Goal: Task Accomplishment & Management: Manage account settings

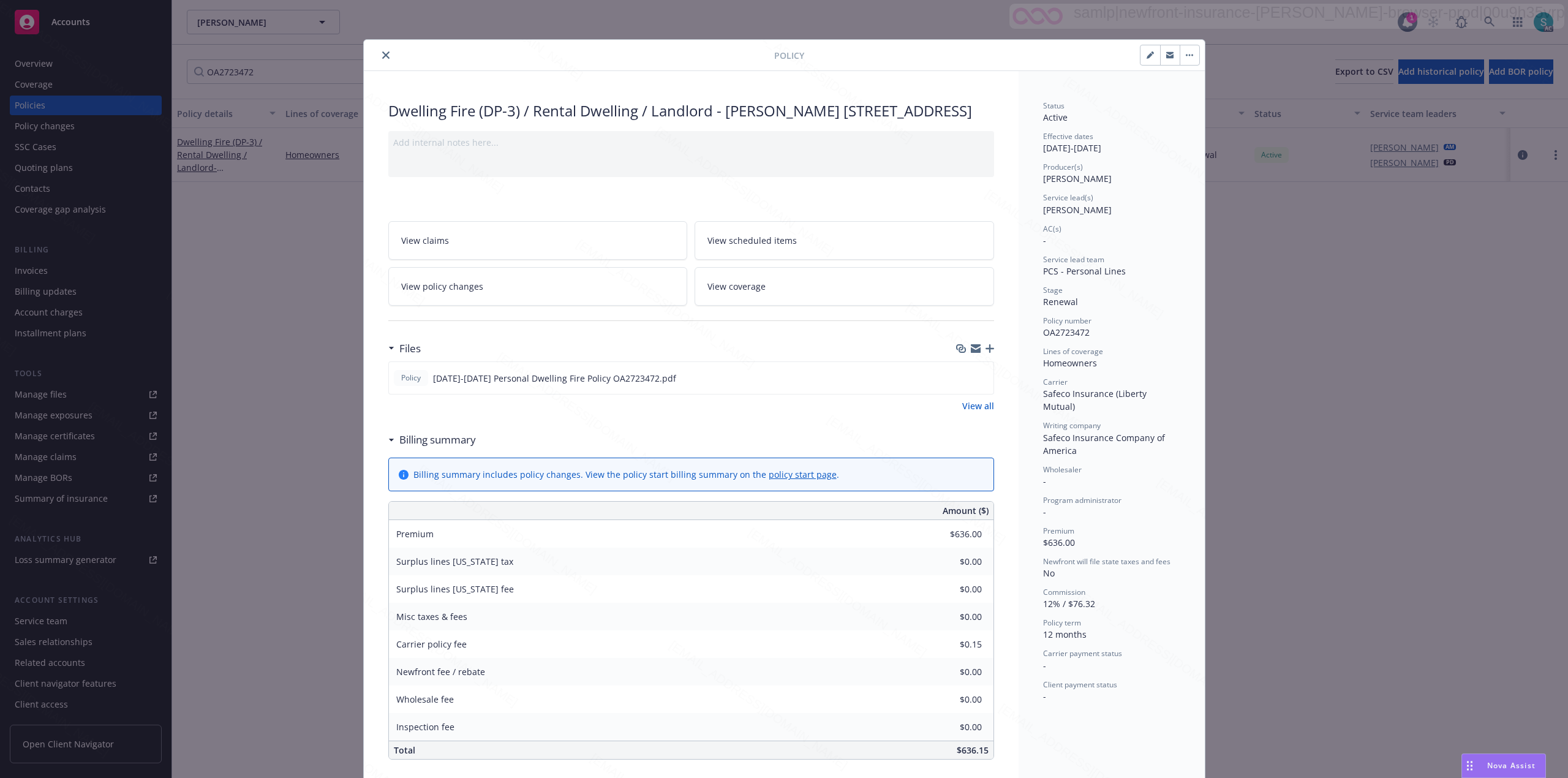
scroll to position [407, 0]
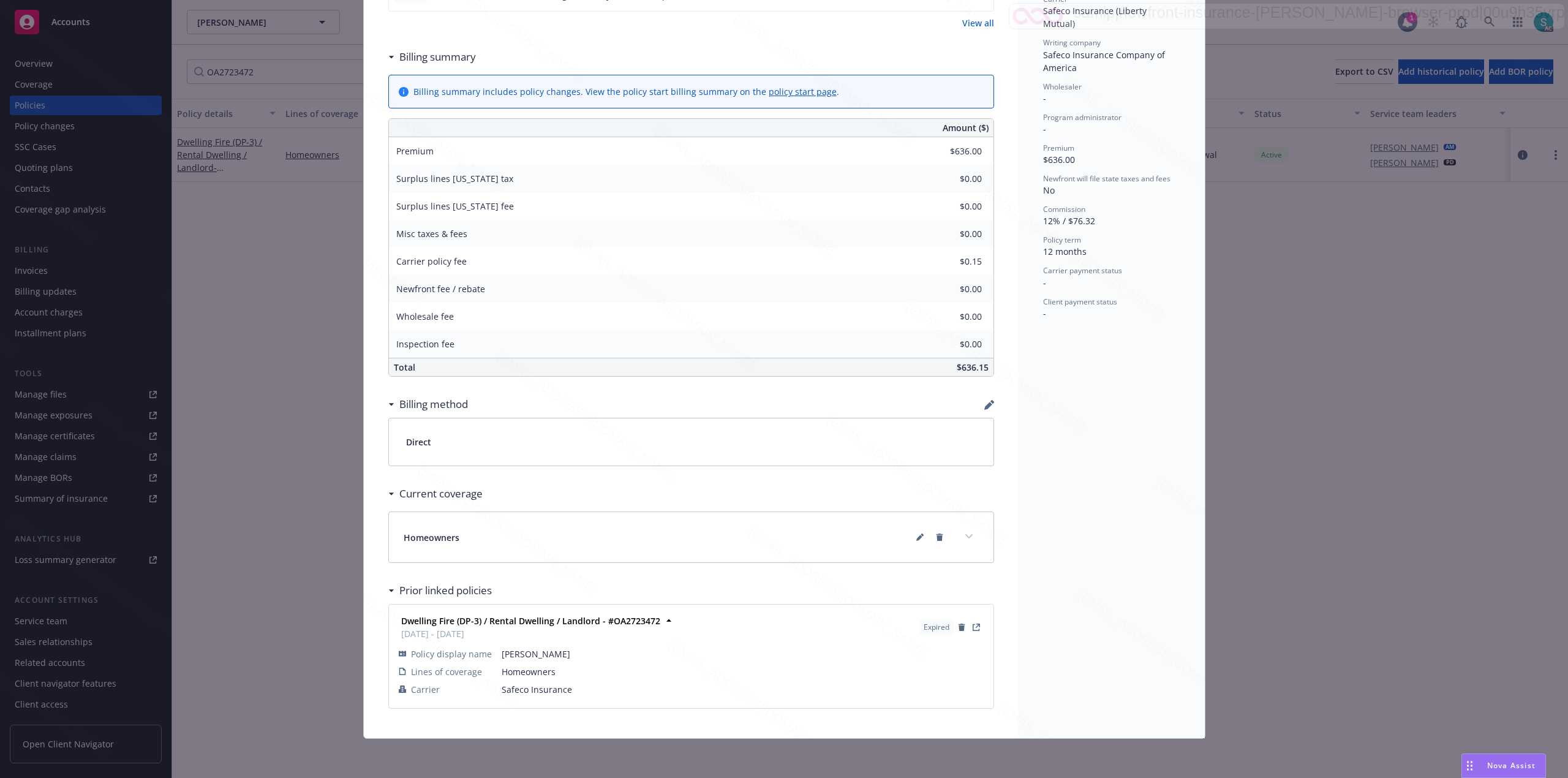
type input "$715.00"
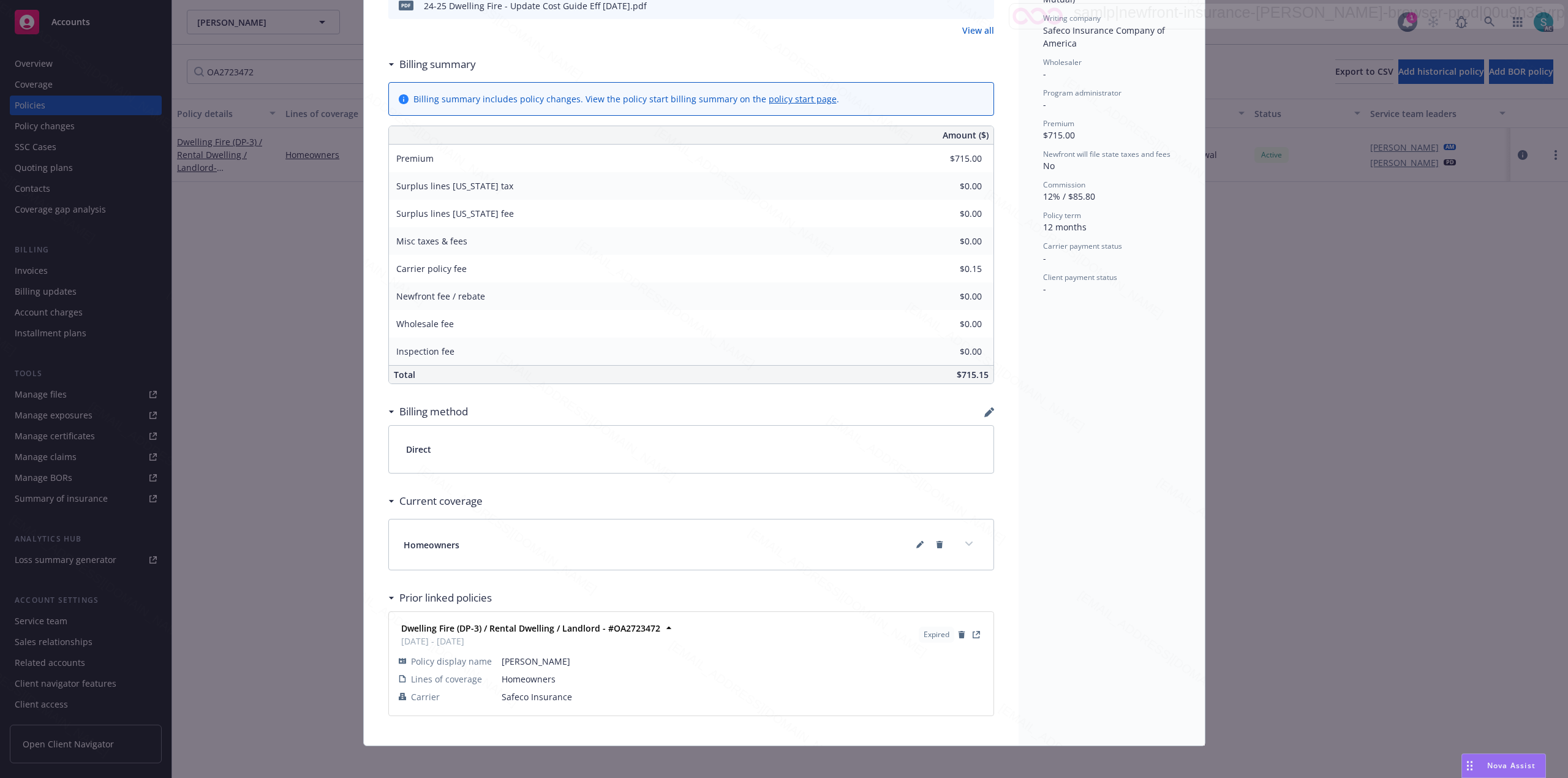
click at [364, 70] on div "Dwelling Fire (DP-3) / Rental Dwelling / Landlord - Bettye Donsker 302 W 235th …" at bounding box center [691, 205] width 655 height 1081
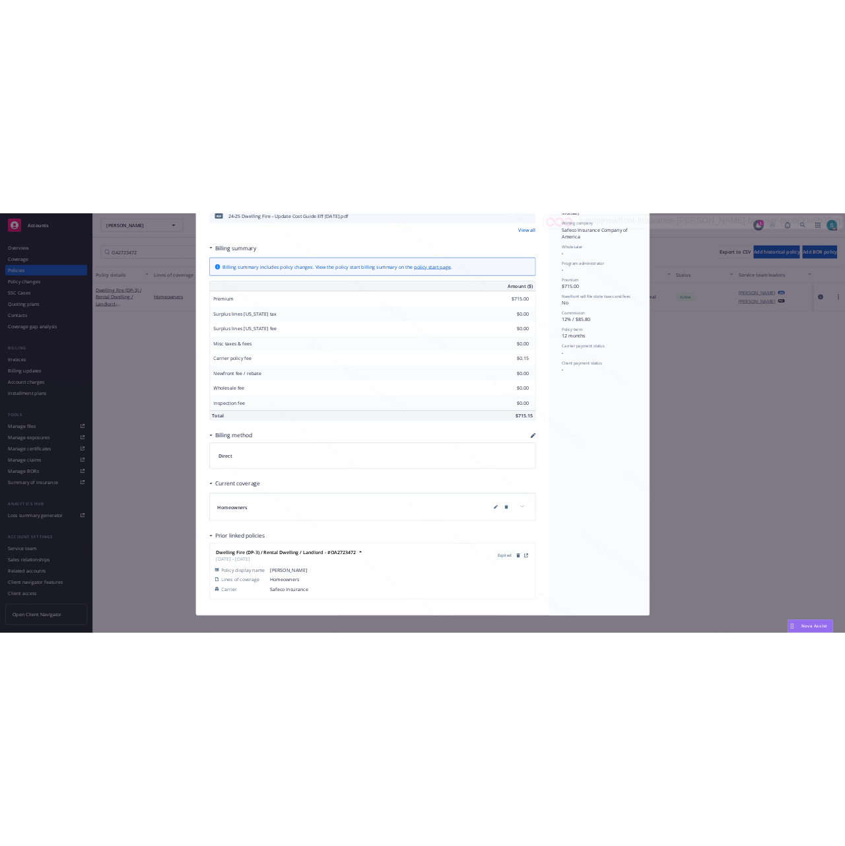
scroll to position [0, 0]
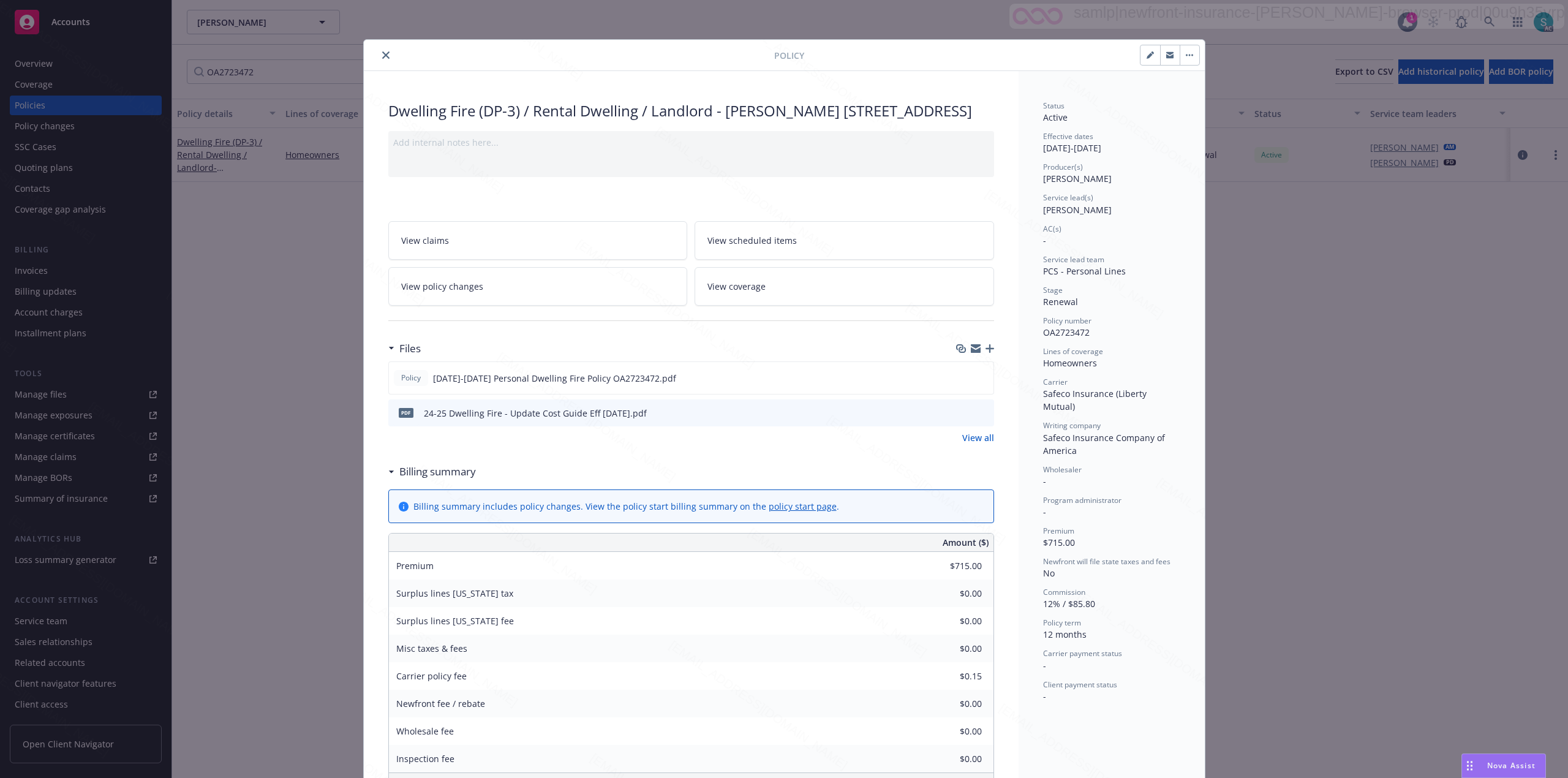
click at [382, 57] on icon "close" at bounding box center [386, 55] width 7 height 7
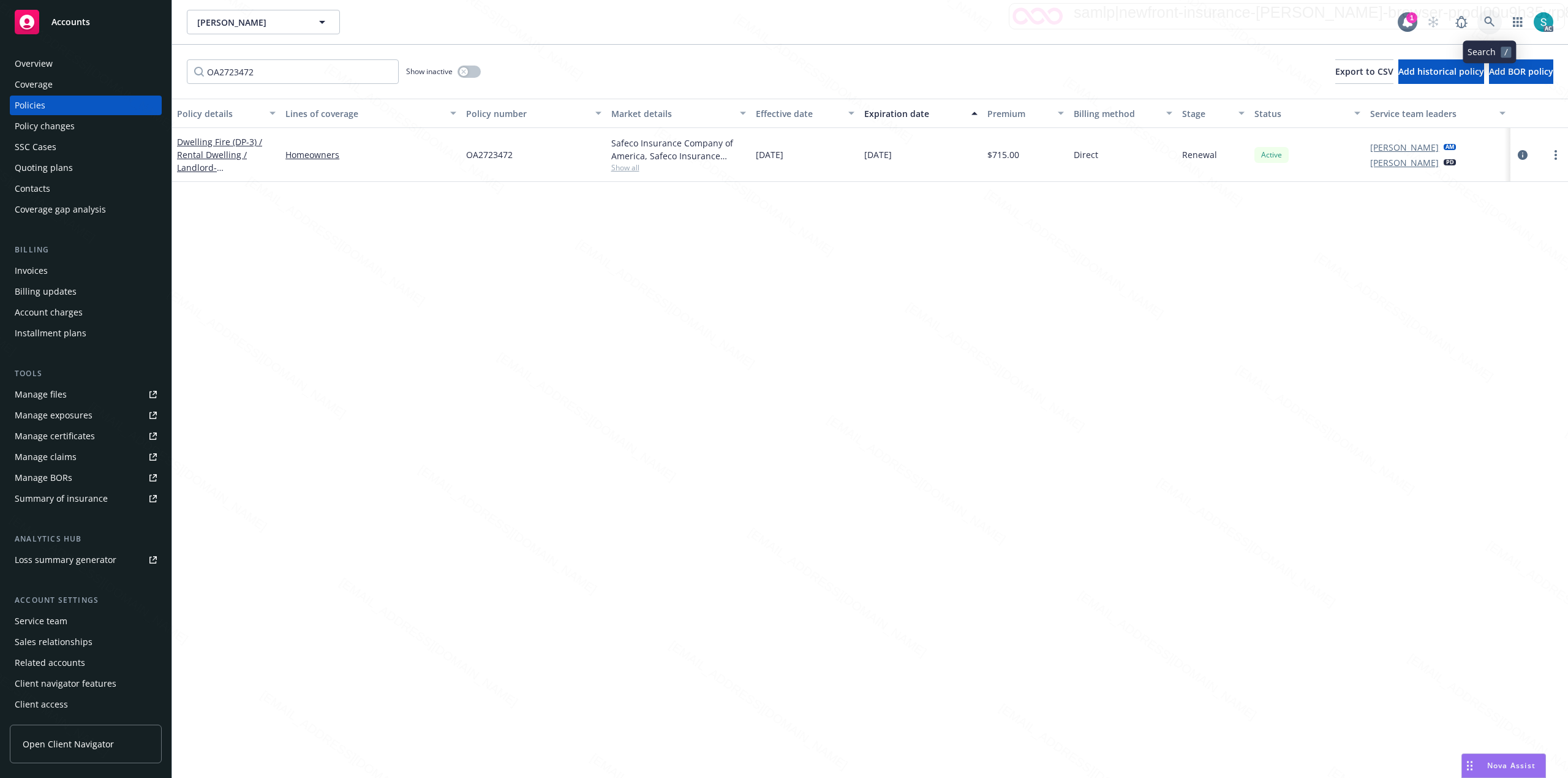
click at [1493, 20] on icon at bounding box center [1490, 22] width 11 height 11
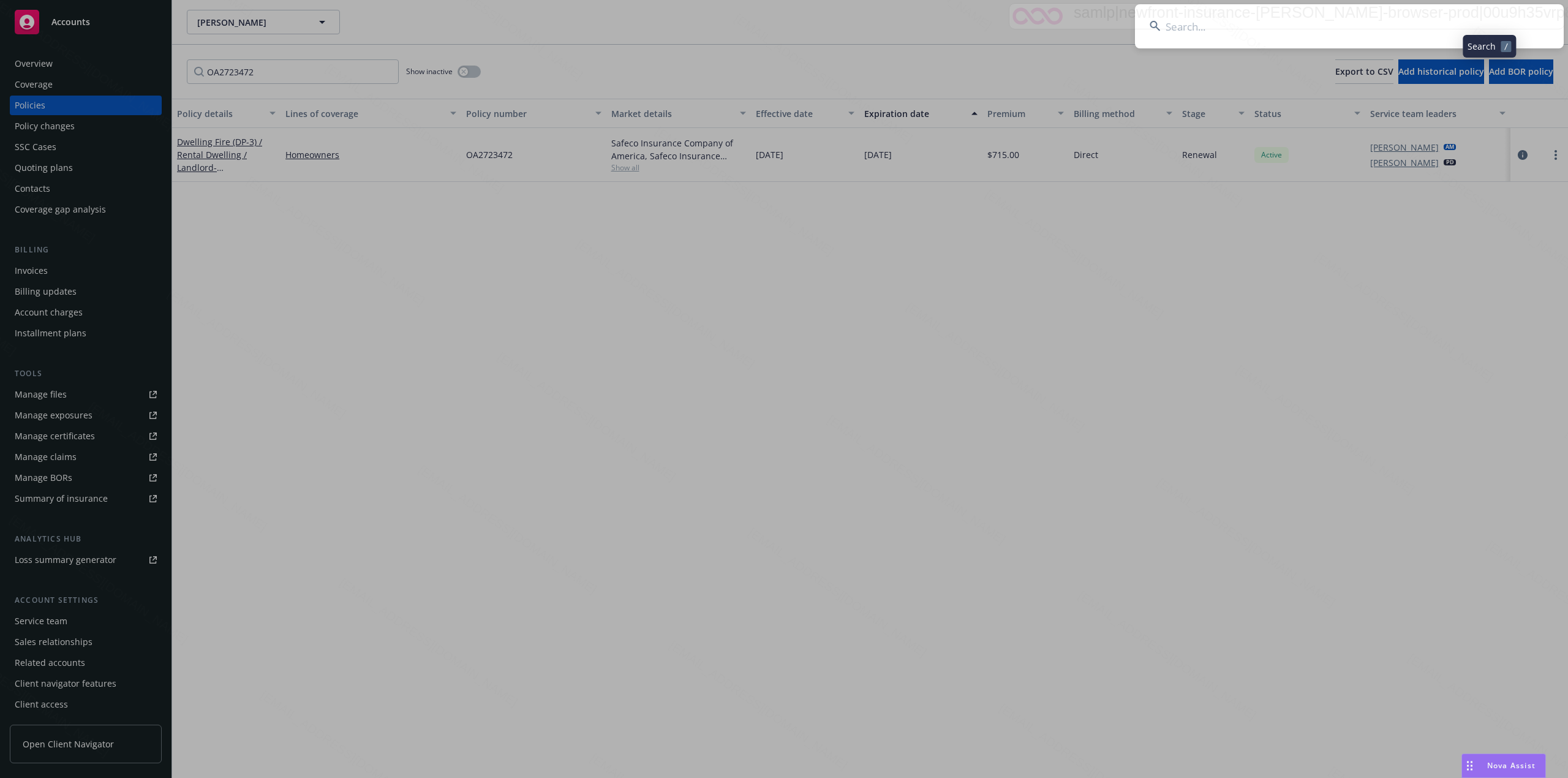
click at [1253, 25] on input at bounding box center [1349, 27] width 429 height 45
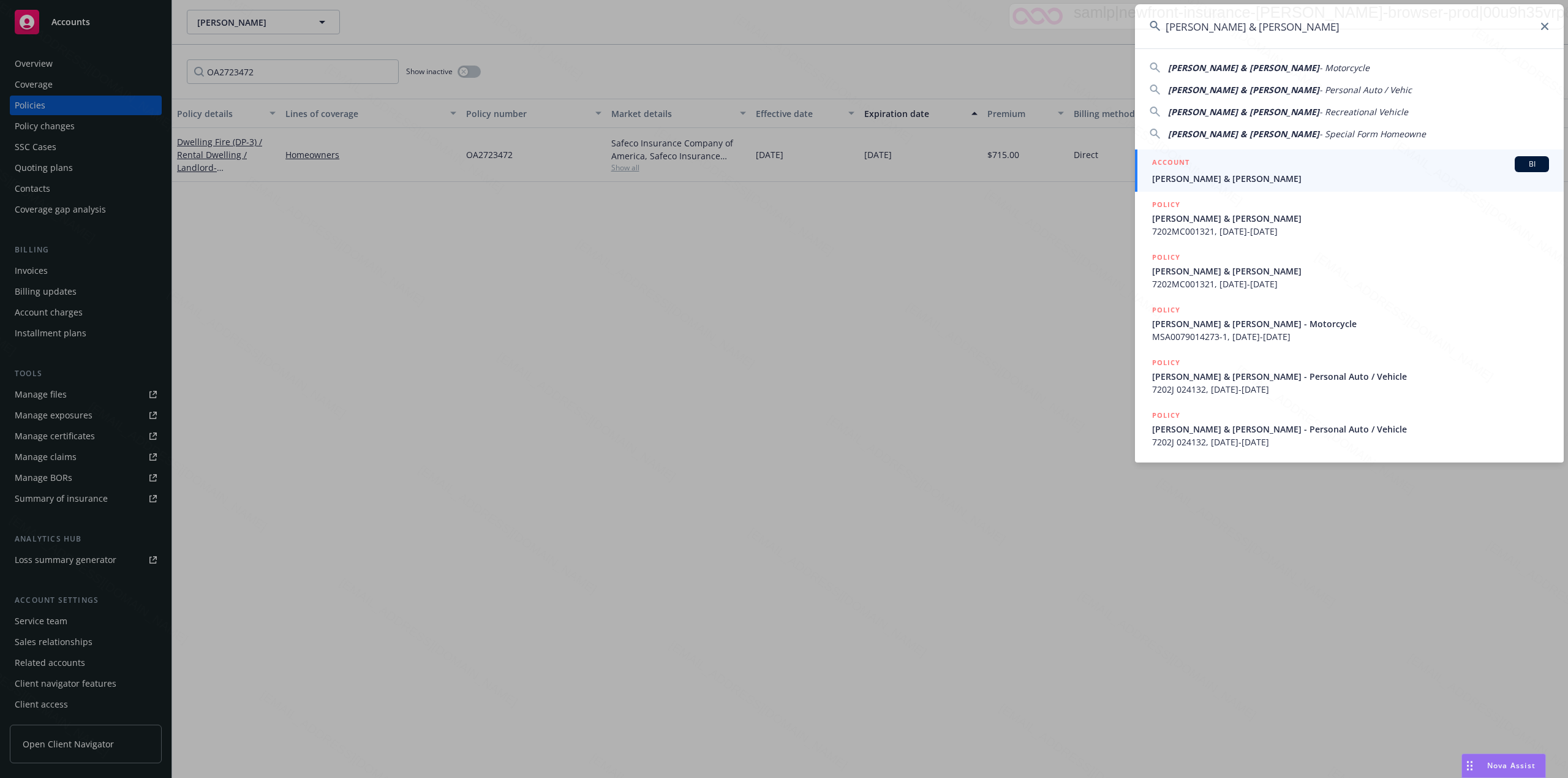
type input "Rix, John W & Michaelynn J"
click at [1178, 177] on span "Rix, John W & Michaelynn J" at bounding box center [1351, 179] width 397 height 13
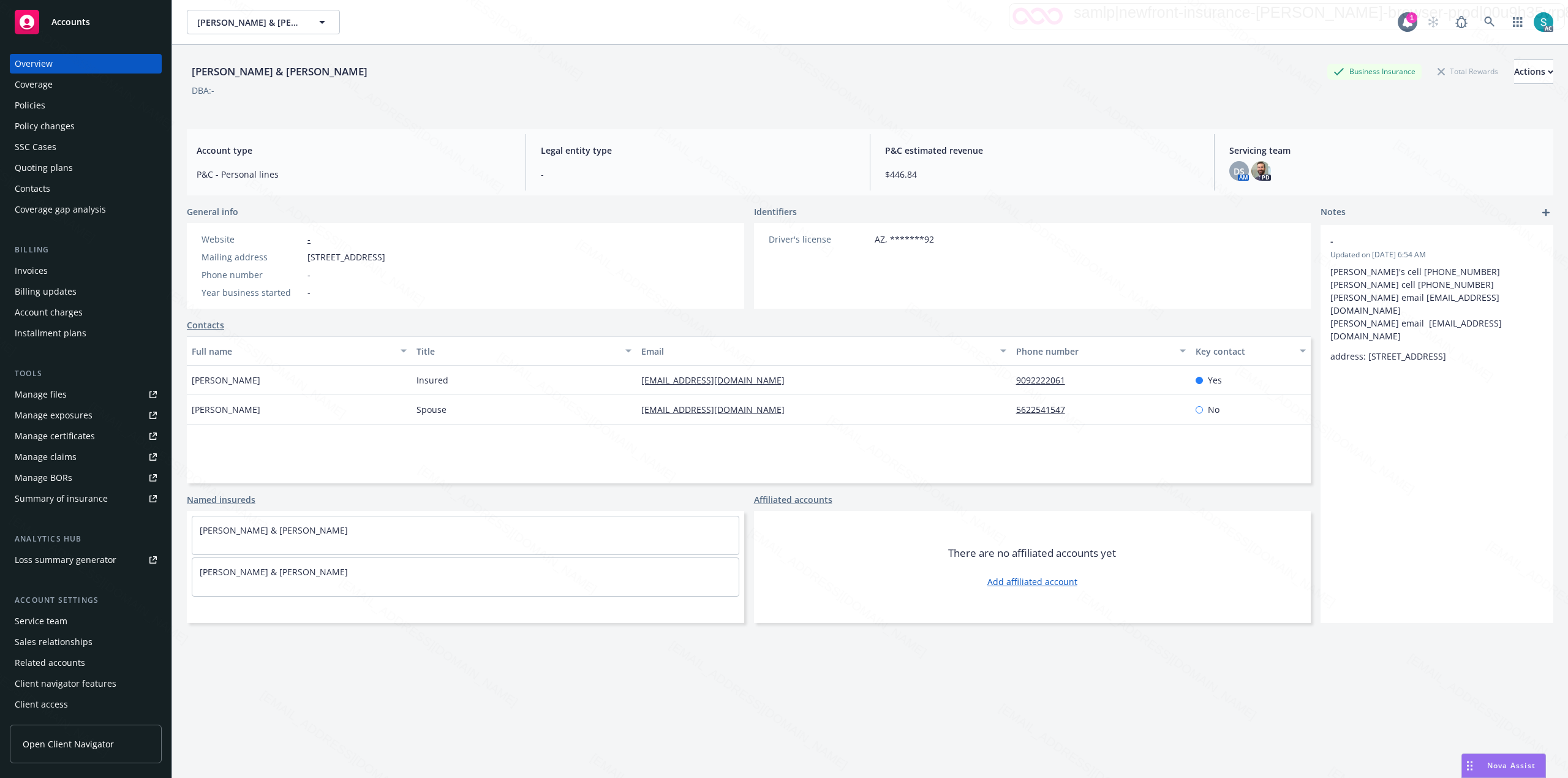
click at [41, 106] on div "Policies" at bounding box center [30, 105] width 31 height 19
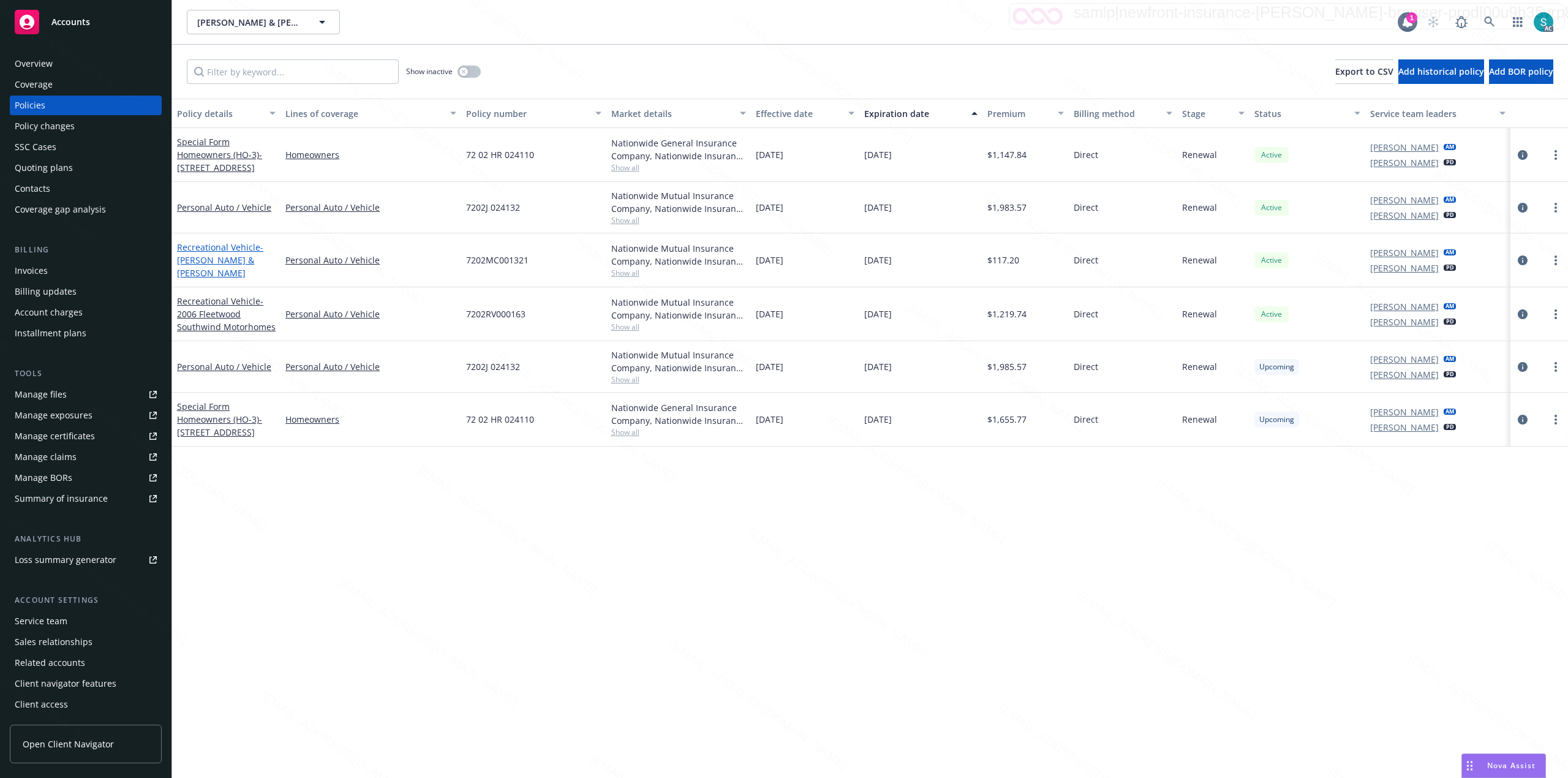
click at [217, 255] on span "- John W Rix & Michaelynn J Rix" at bounding box center [220, 260] width 86 height 37
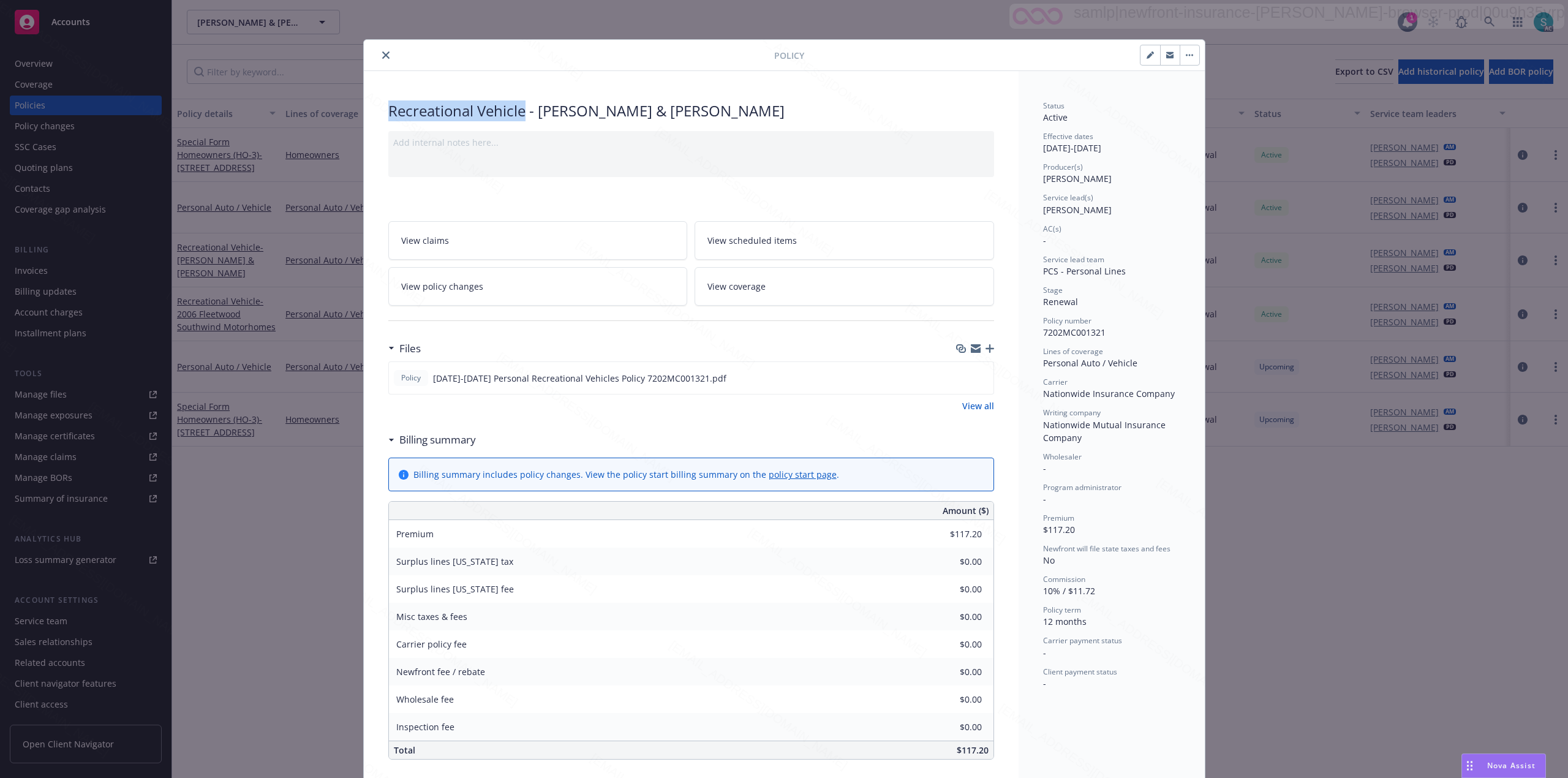
drag, startPoint x: 518, startPoint y: 110, endPoint x: 364, endPoint y: 112, distance: 154.0
click at [364, 112] on div "Recreational Vehicle - John W Rix & Michaelynn J Rix Add internal notes here...…" at bounding box center [691, 596] width 655 height 1050
copy div "Recreational Vehicle"
click at [1088, 336] on span "7202MC001321" at bounding box center [1073, 332] width 62 height 12
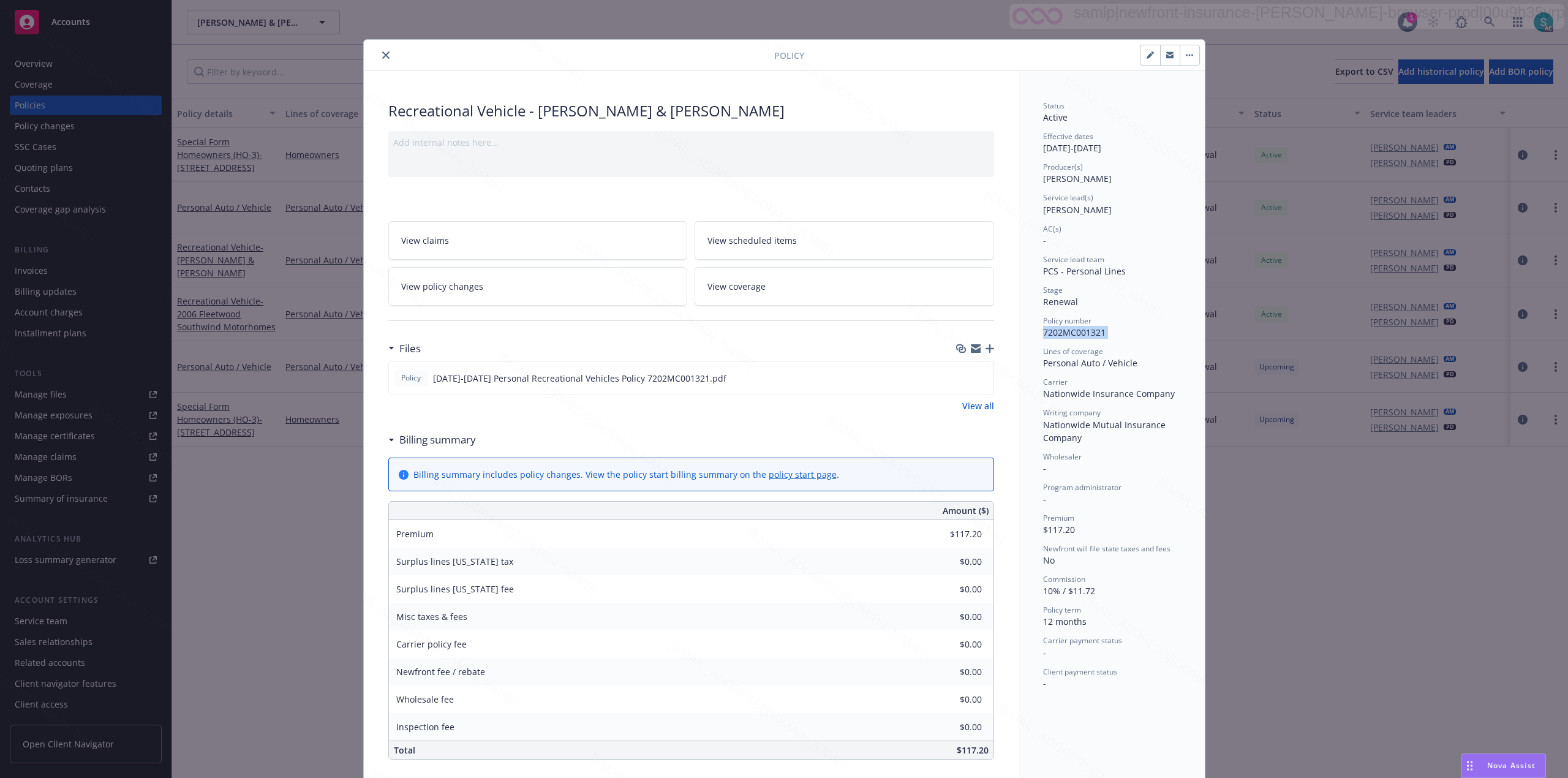
click at [1088, 336] on span "7202MC001321" at bounding box center [1073, 332] width 62 height 12
copy span "7202MC001321"
click at [382, 53] on icon "close" at bounding box center [386, 55] width 7 height 7
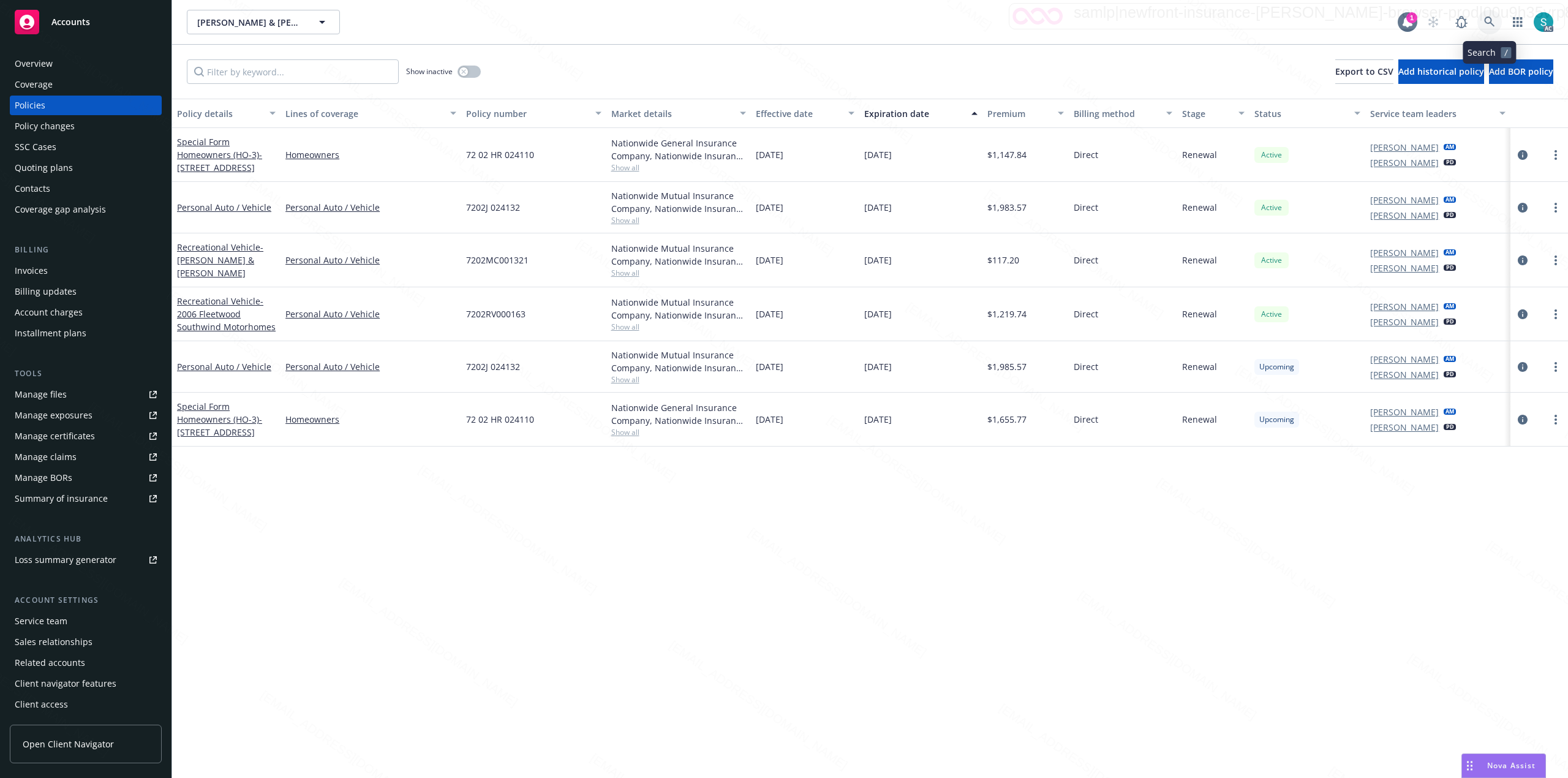
click at [1487, 20] on icon at bounding box center [1490, 22] width 11 height 11
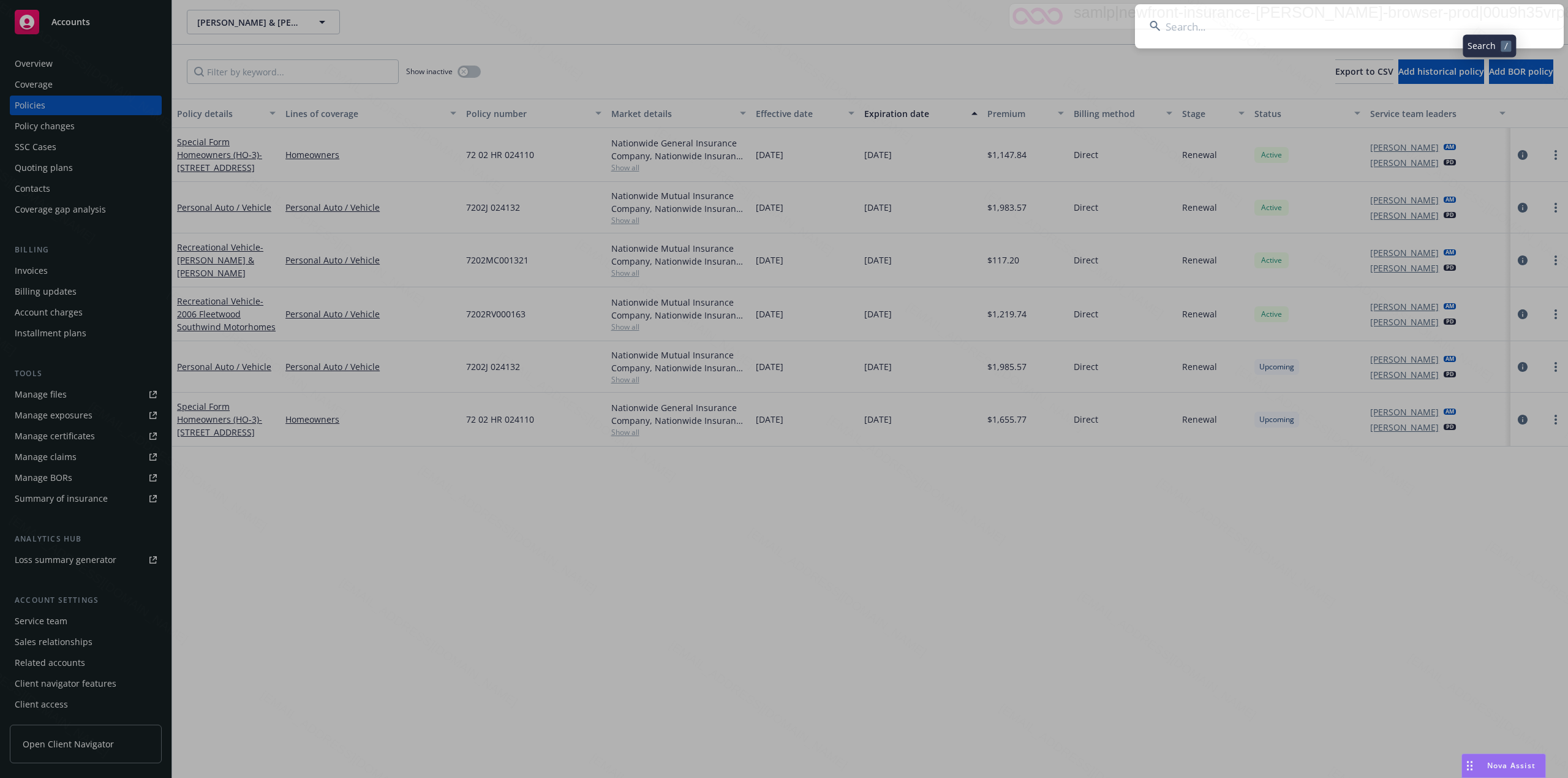
click at [1219, 18] on input at bounding box center [1349, 27] width 429 height 45
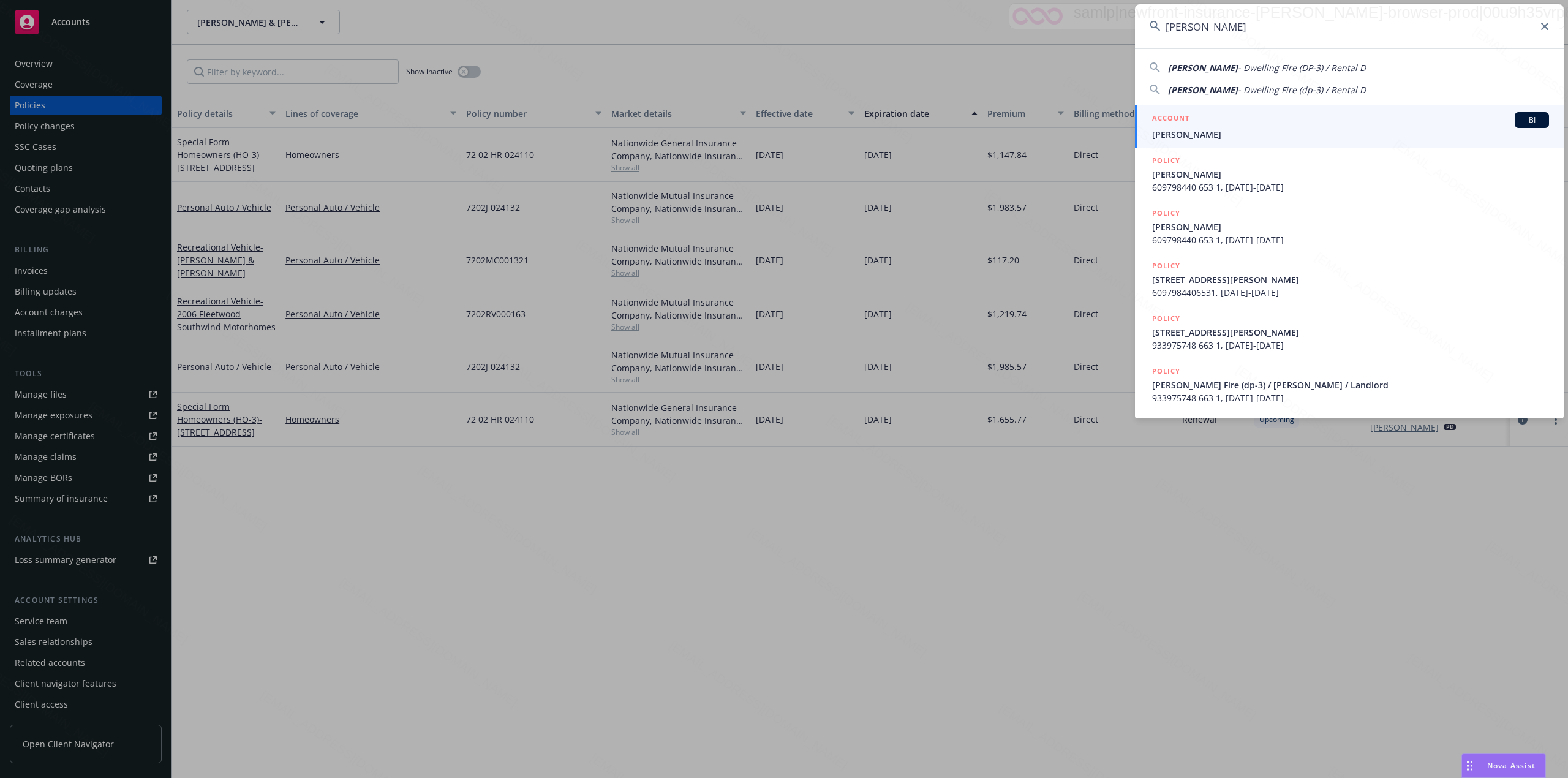
type input "[PERSON_NAME]"
click at [1204, 131] on span "[PERSON_NAME]" at bounding box center [1351, 134] width 397 height 13
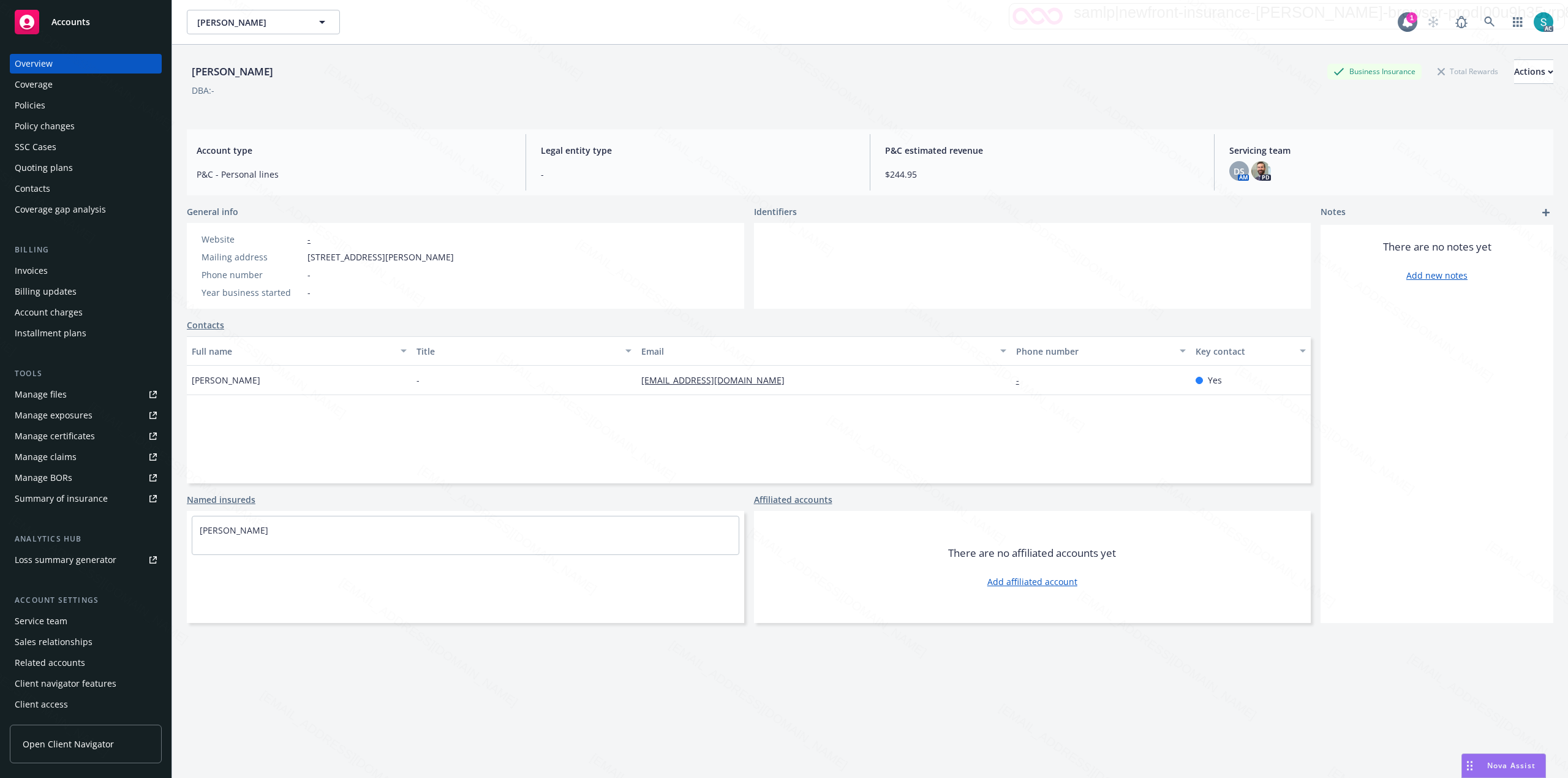
click at [1023, 70] on div "Paradela, Angela Business Insurance Total Rewards Actions" at bounding box center [869, 71] width 1367 height 24
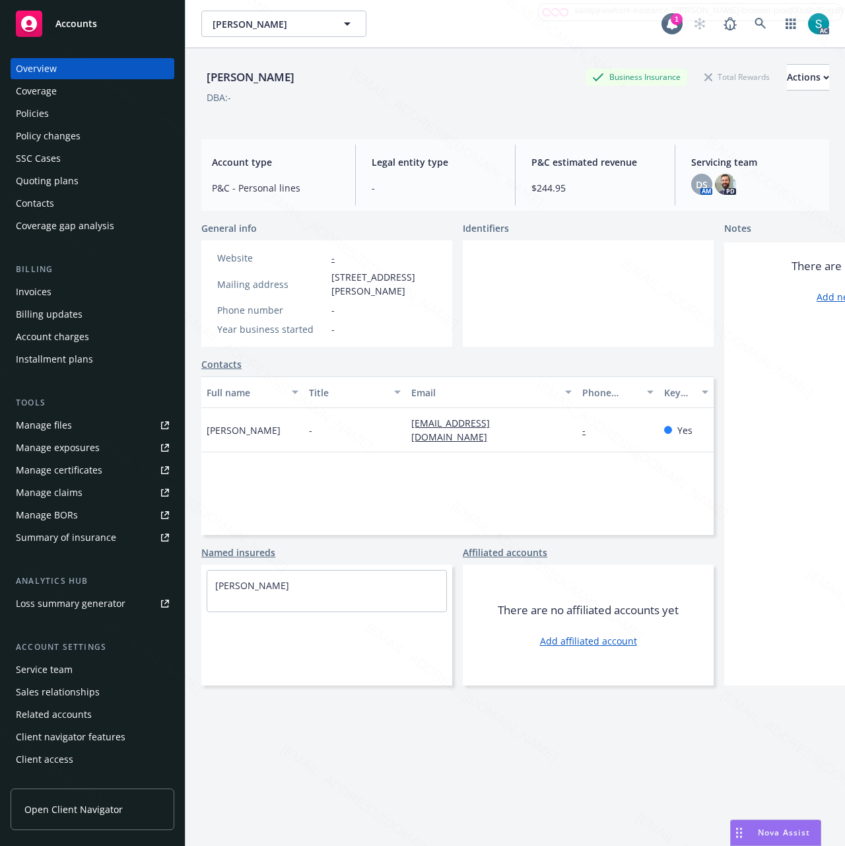
click at [41, 112] on div "Policies" at bounding box center [32, 113] width 33 height 21
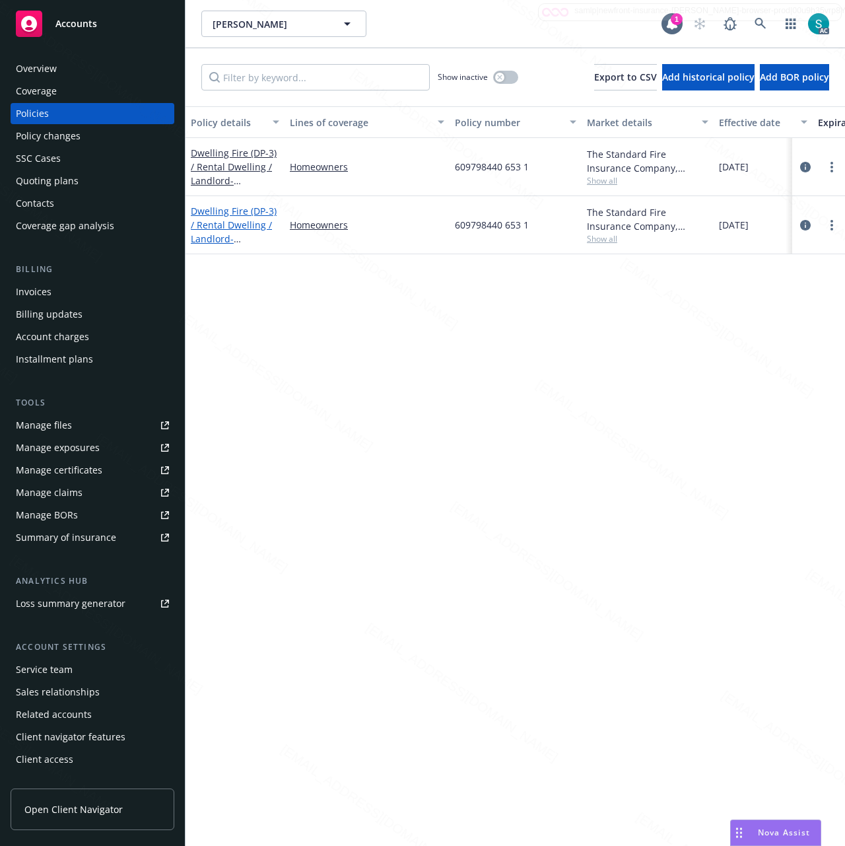
click at [239, 230] on div "Dwelling Fire (DP-3) / Rental Dwelling / Landlord - ANGELA PARADELA" at bounding box center [235, 225] width 88 height 42
click at [222, 227] on link "Dwelling Fire (DP-3) / Rental Dwelling / Landlord - ANGELA PARADELA" at bounding box center [234, 232] width 86 height 54
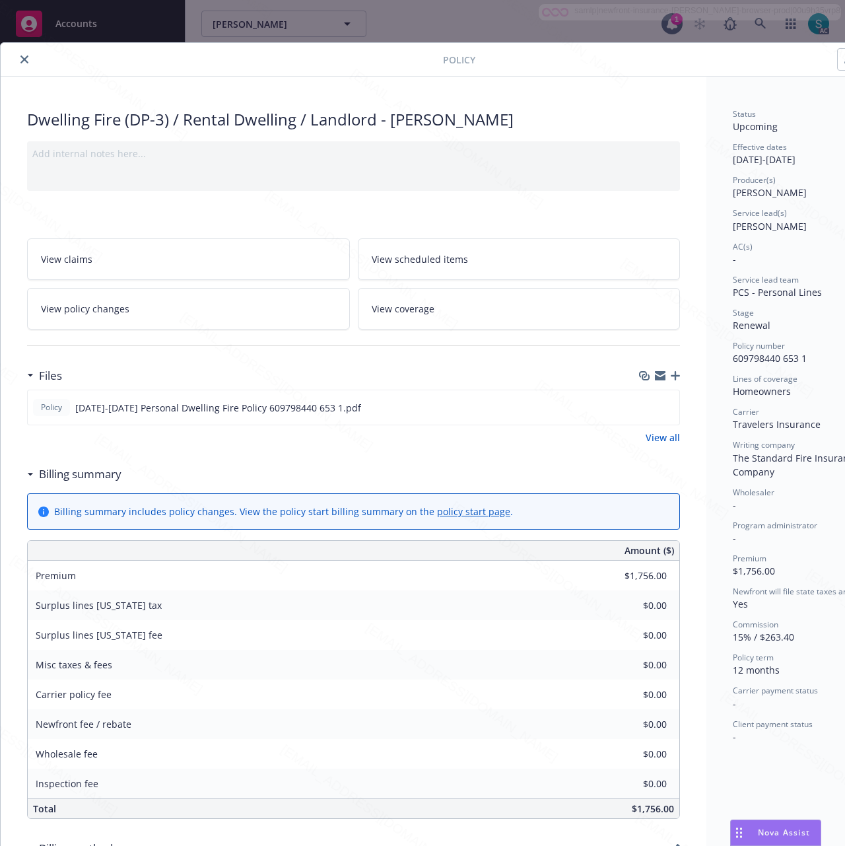
click at [436, 250] on link "View scheduled items" at bounding box center [519, 259] width 323 height 42
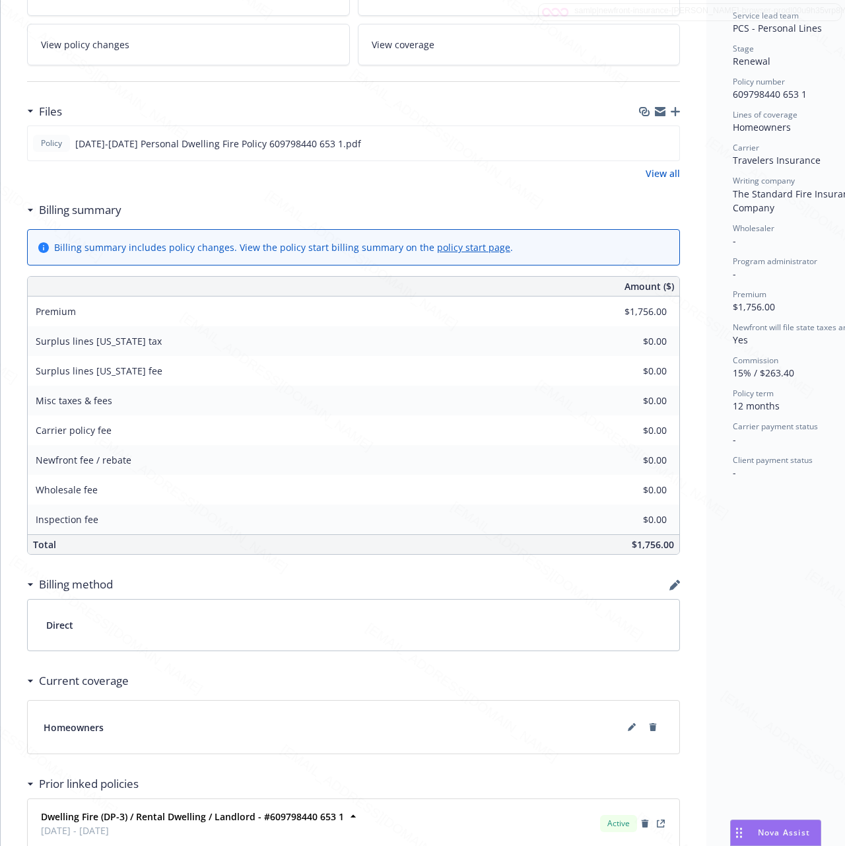
scroll to position [421, 0]
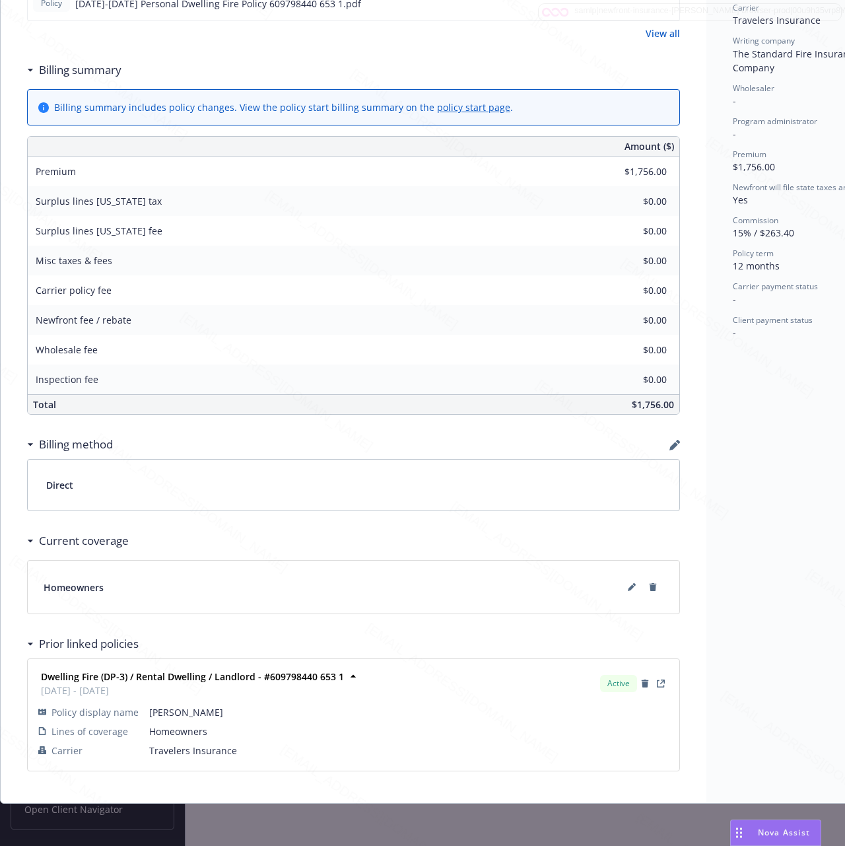
click at [708, 365] on div "Status Upcoming Effective dates 10/15/2025 - 10/15/2026 Producer(s) Kelsey Malo…" at bounding box center [806, 238] width 201 height 1130
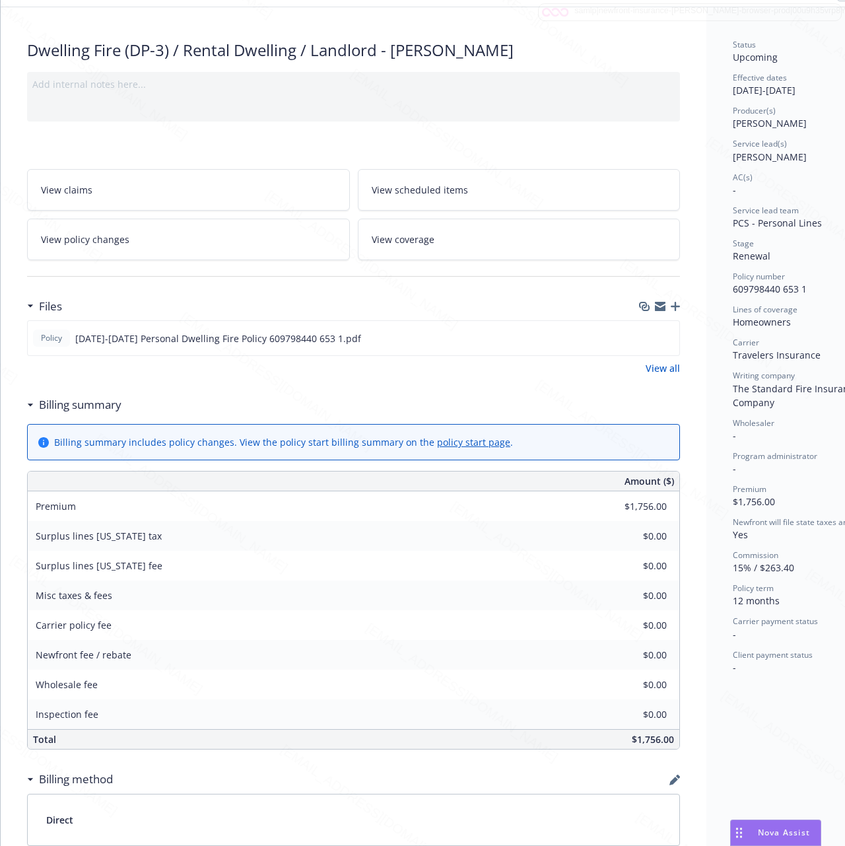
scroll to position [0, 0]
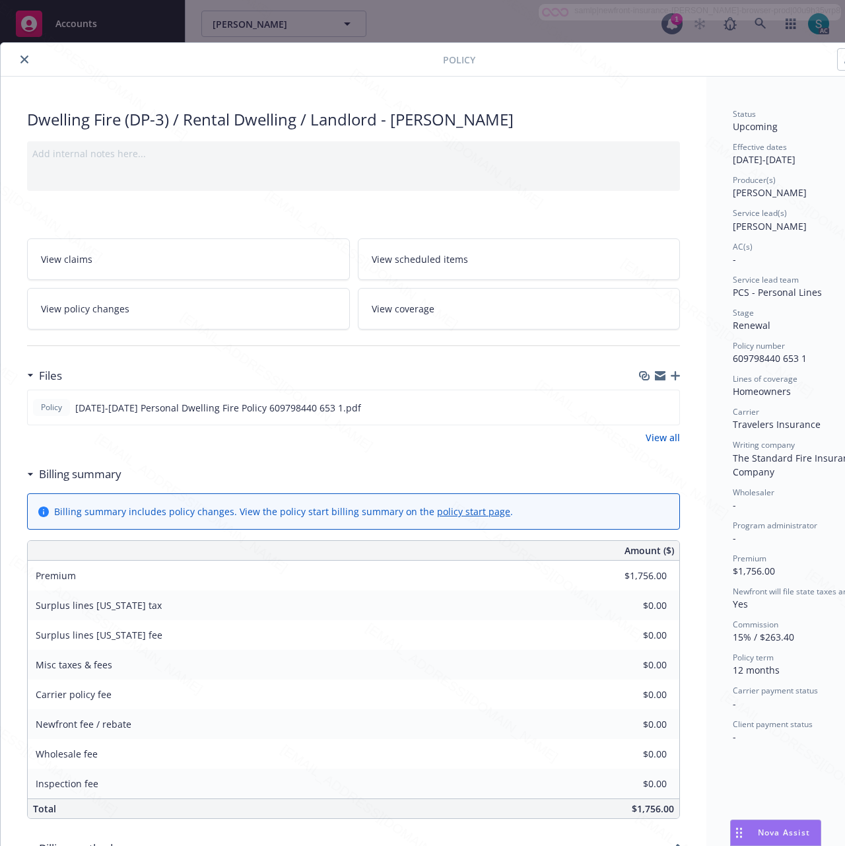
click at [648, 67] on div at bounding box center [688, 59] width 427 height 22
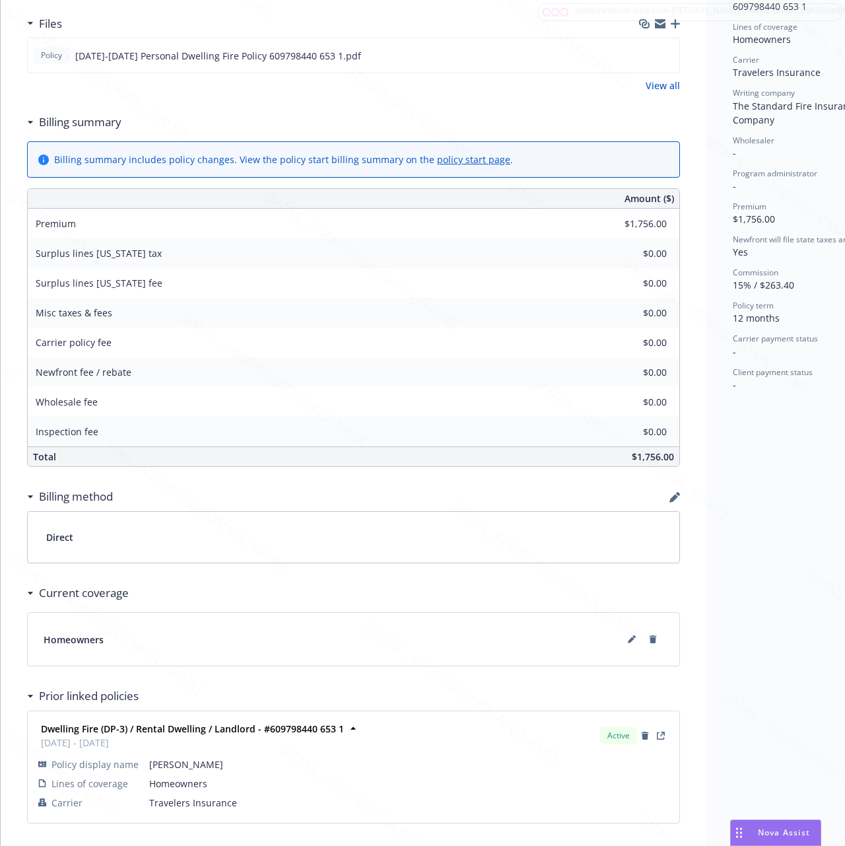
scroll to position [421, 0]
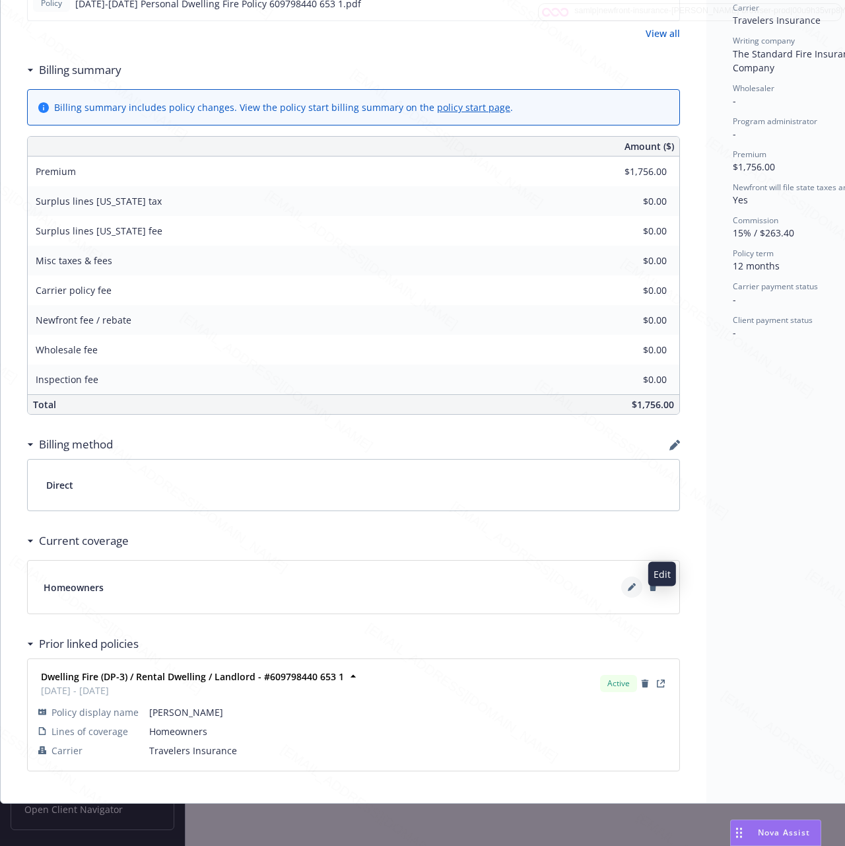
click at [629, 583] on icon at bounding box center [632, 587] width 8 height 8
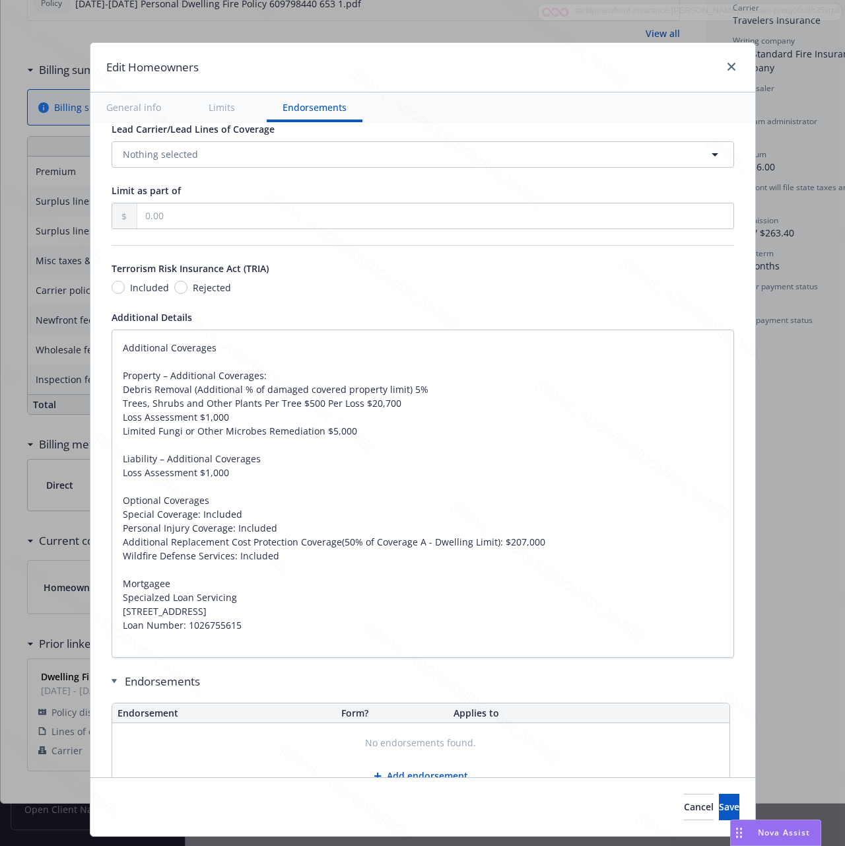
scroll to position [757, 0]
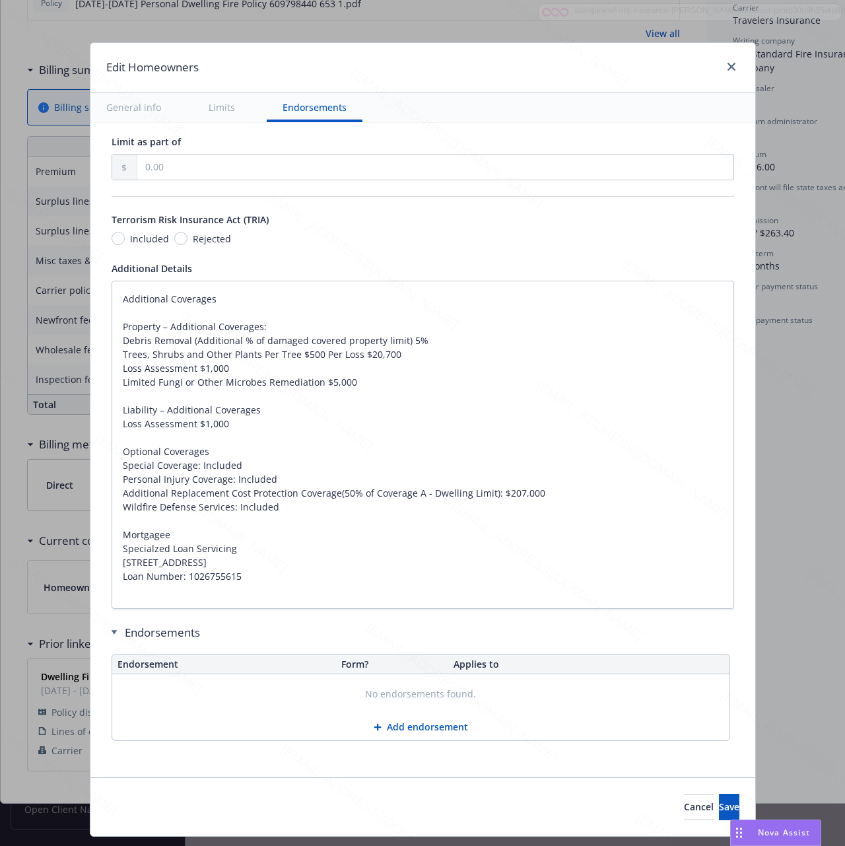
type textarea "x"
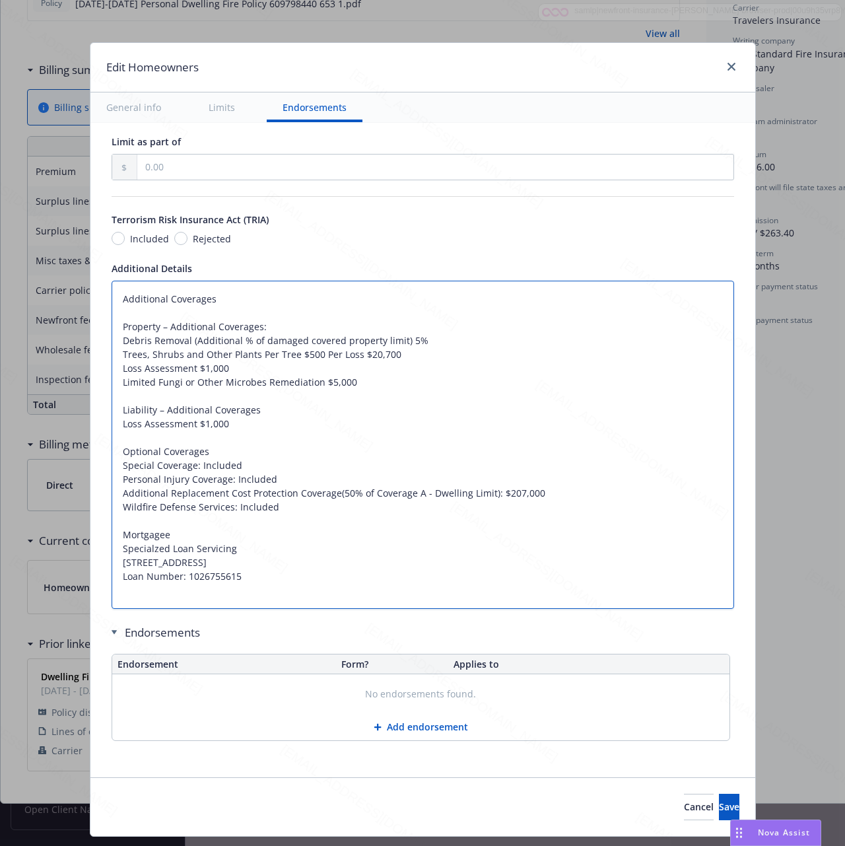
click at [519, 413] on textarea "Additional Coverages Property – Additional Coverages: Debris Removal (Additiona…" at bounding box center [423, 445] width 623 height 328
click at [441, 416] on textarea "Additional Coverages Property – Additional Coverages: Debris Removal (Additiona…" at bounding box center [423, 445] width 623 height 328
click at [536, 539] on textarea "Additional Coverages Property – Additional Coverages: Debris Removal (Additiona…" at bounding box center [423, 445] width 623 height 328
drag, startPoint x: 267, startPoint y: 595, endPoint x: 102, endPoint y: 269, distance: 365.0
click at [112, 265] on div "Additional Details Additional Coverages Property – Additional Coverages: Debris…" at bounding box center [423, 434] width 623 height 347
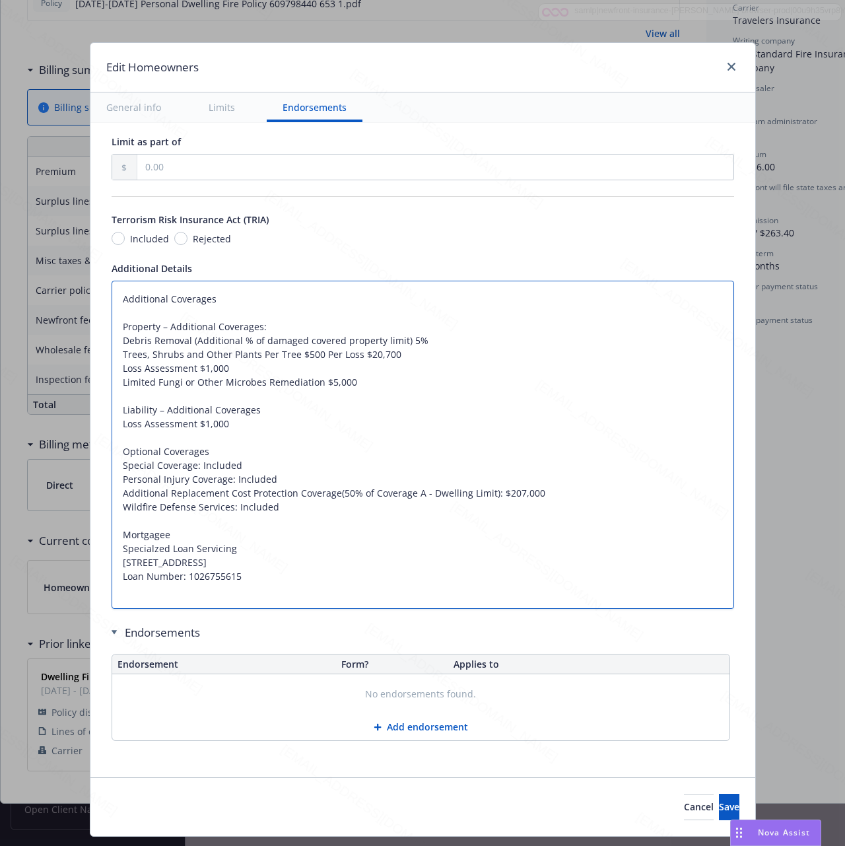
paste textarea "Property Coverage Section Coverage A – Dwelling: $454,000 Coverage B – Other St…"
type textarea "Property Coverage Section Coverage A – Dwelling: $454,000 Coverage B – Other St…"
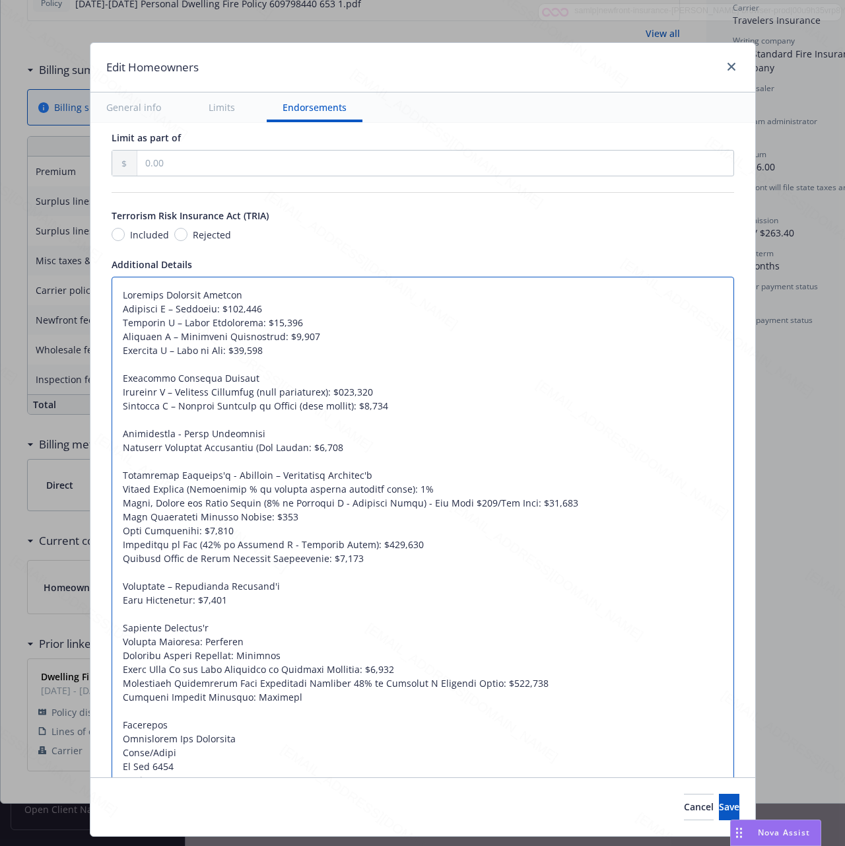
scroll to position [782, 0]
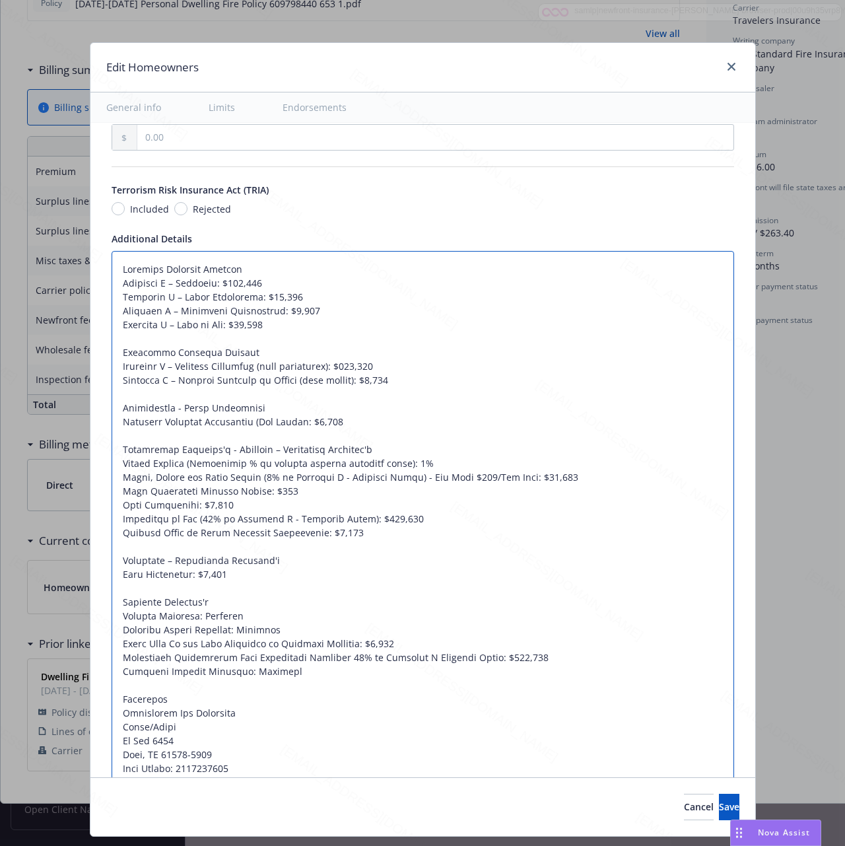
type textarea "x"
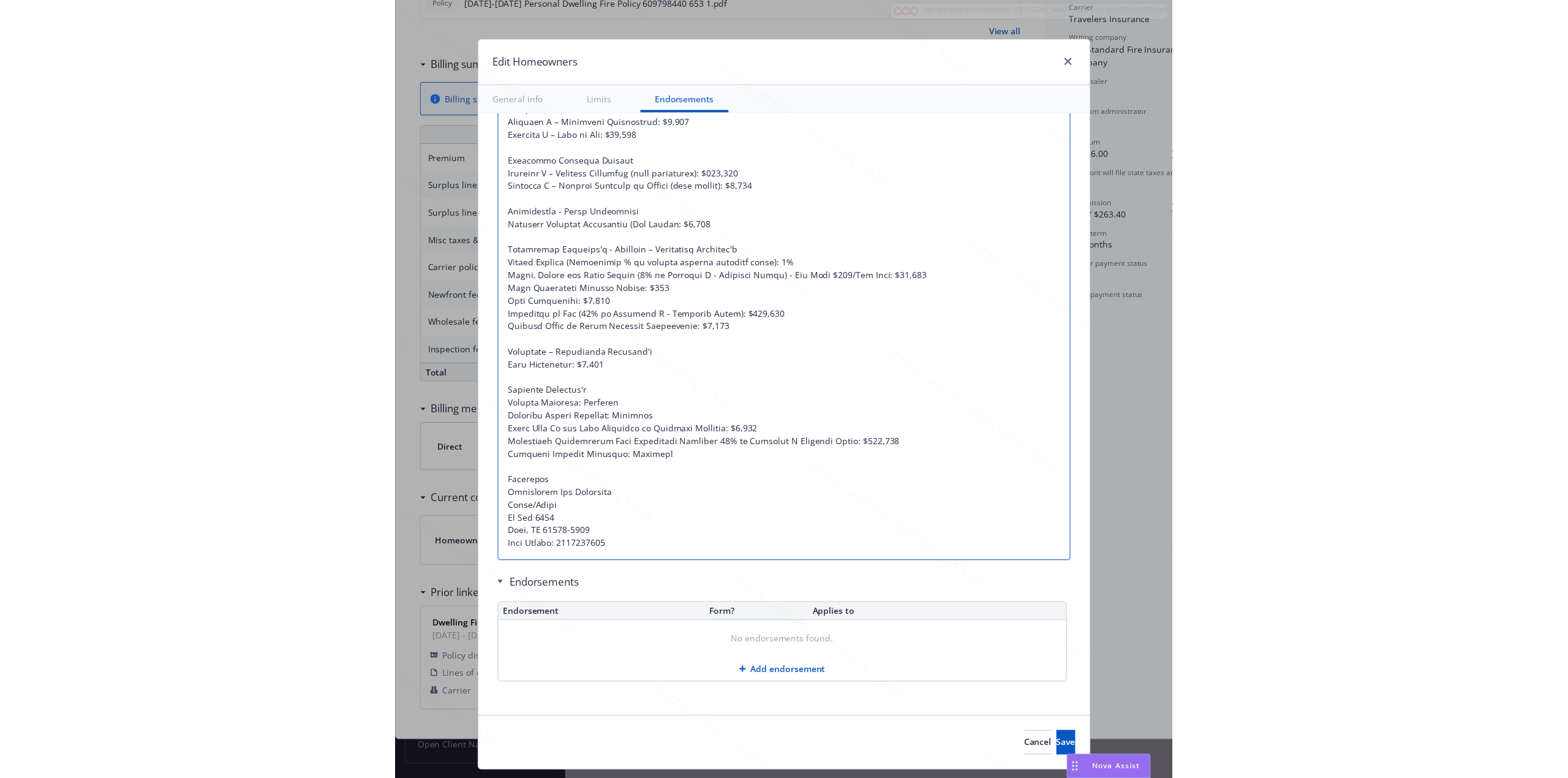
scroll to position [32, 0]
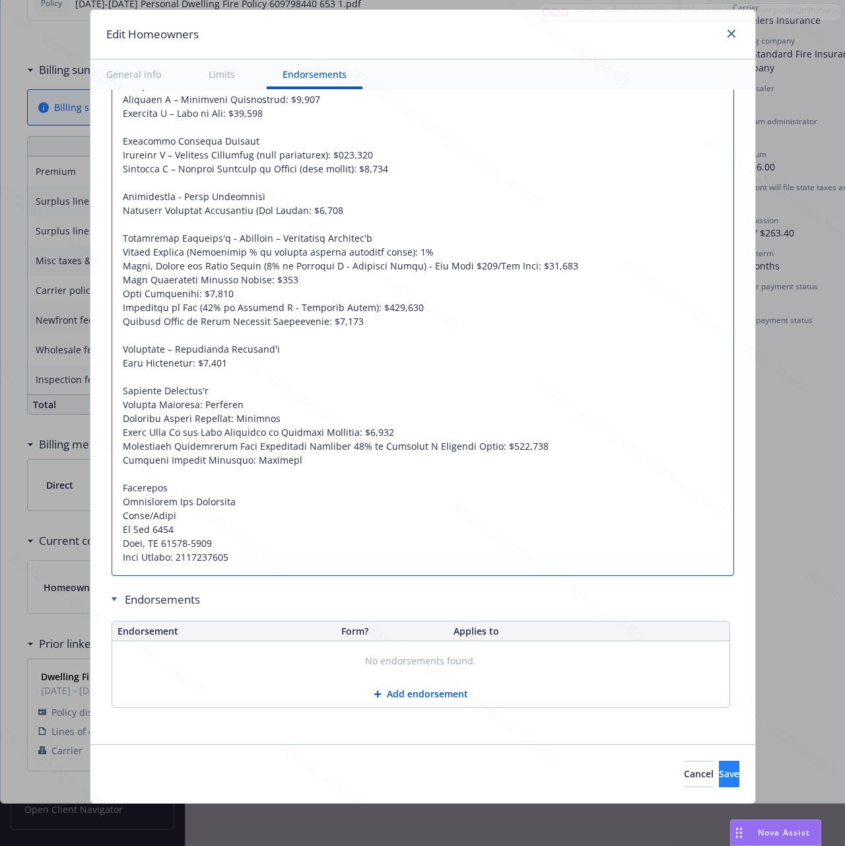
type textarea "Property Coverage Section Coverage A – Dwelling: $454,000 Coverage B – Other St…"
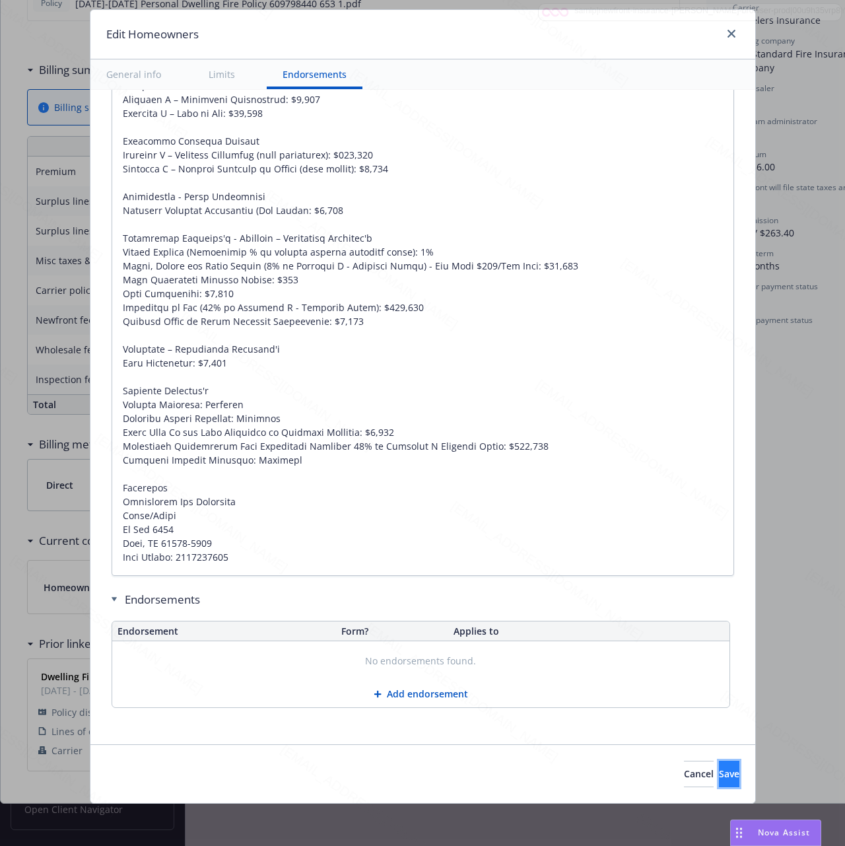
click at [719, 777] on span "Save" at bounding box center [729, 773] width 20 height 13
type textarea "x"
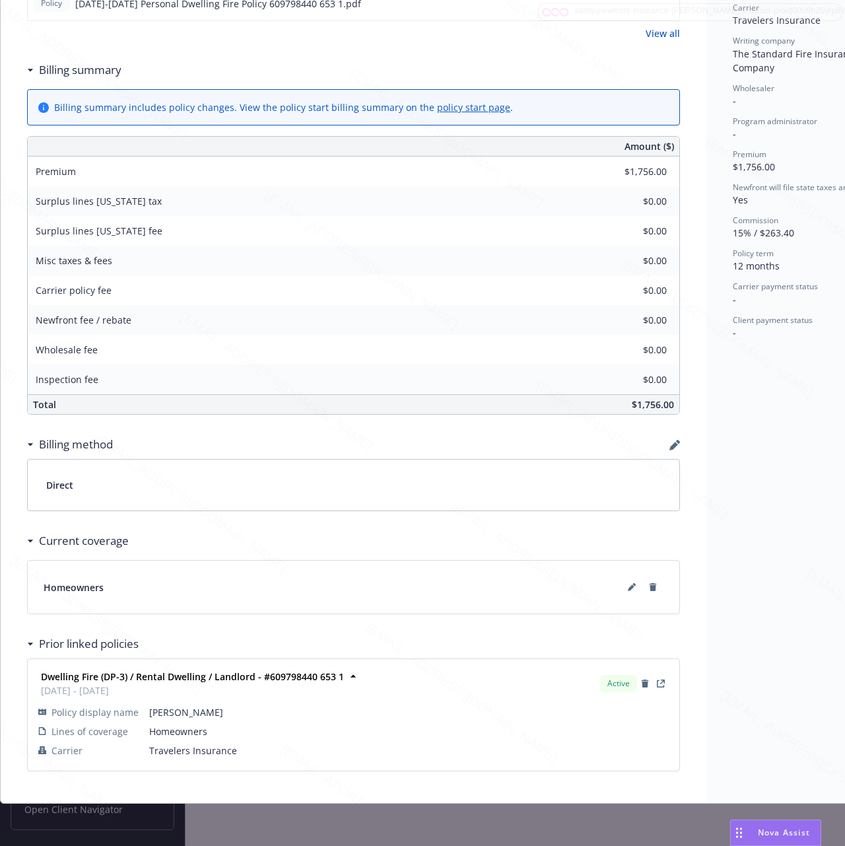
click at [720, 500] on div "Status Upcoming Effective dates 10/15/2025 - 10/15/2026 Producer(s) Kelsey Malo…" at bounding box center [806, 238] width 201 height 1130
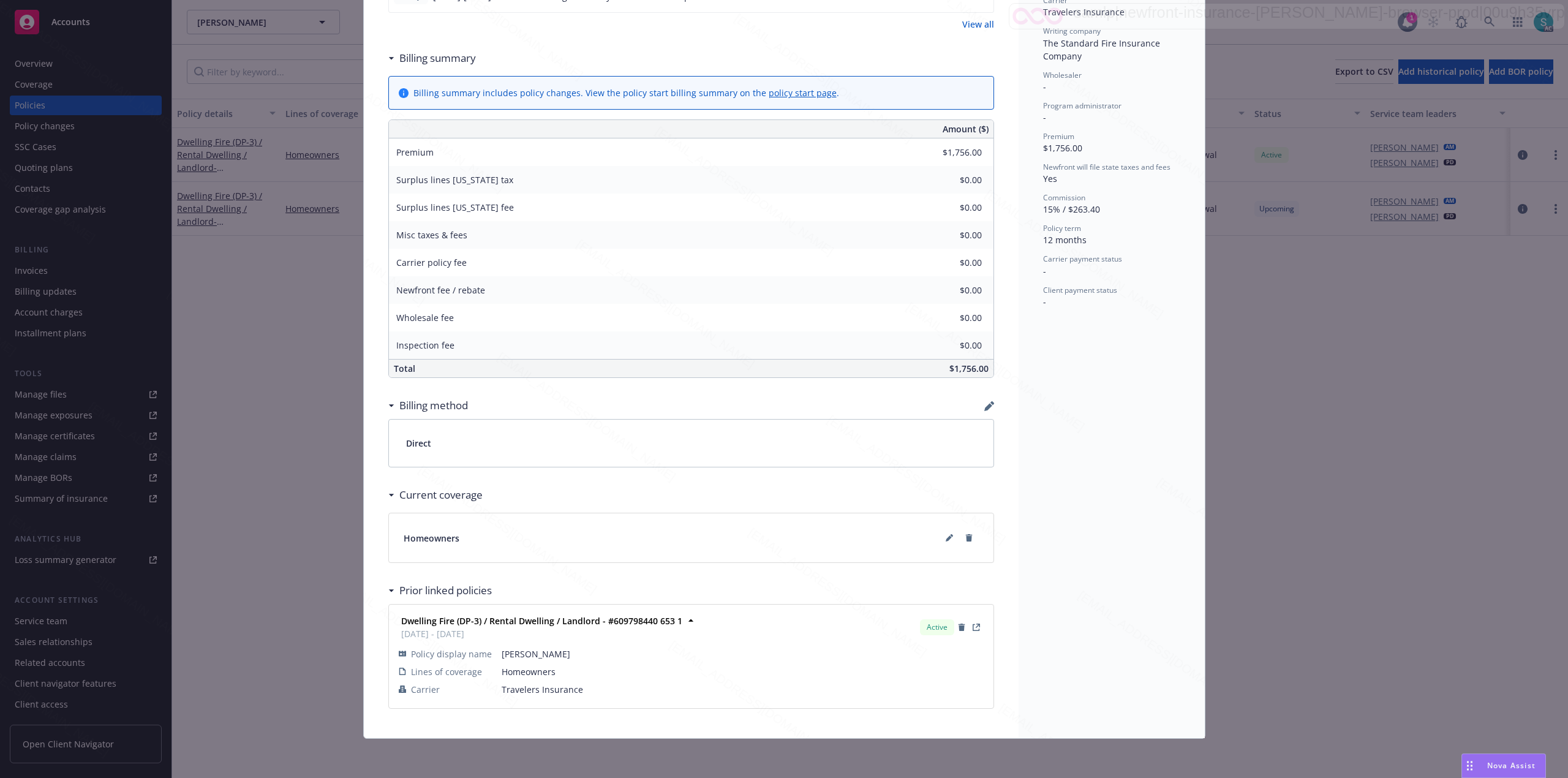
scroll to position [385, 0]
click at [367, 148] on div "Dwelling Fire (DP-3) / Rental Dwelling / Landlord - ANGELA PARADELA Add interna…" at bounding box center [691, 213] width 655 height 1048
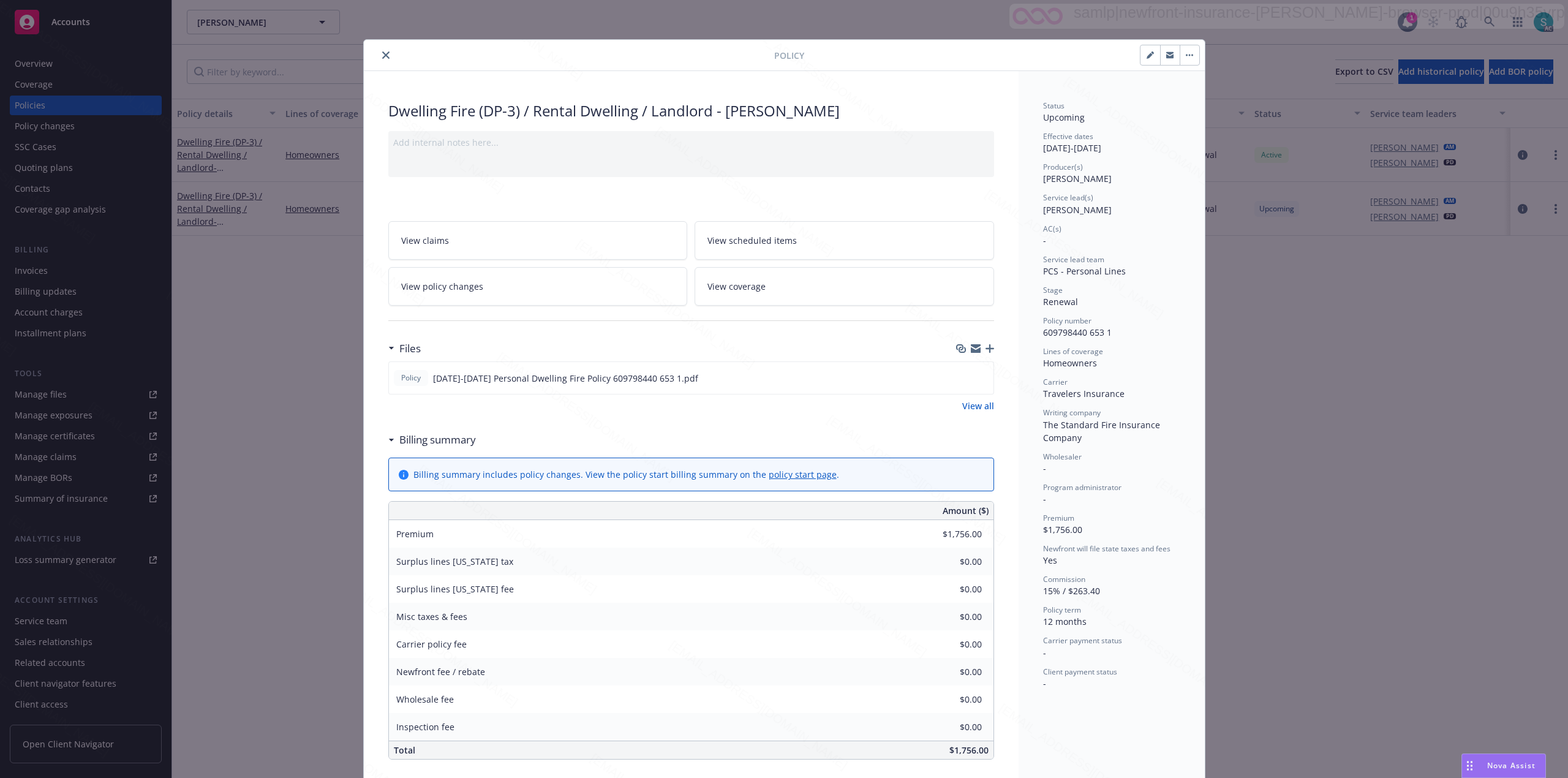
click at [382, 54] on icon "close" at bounding box center [386, 55] width 7 height 7
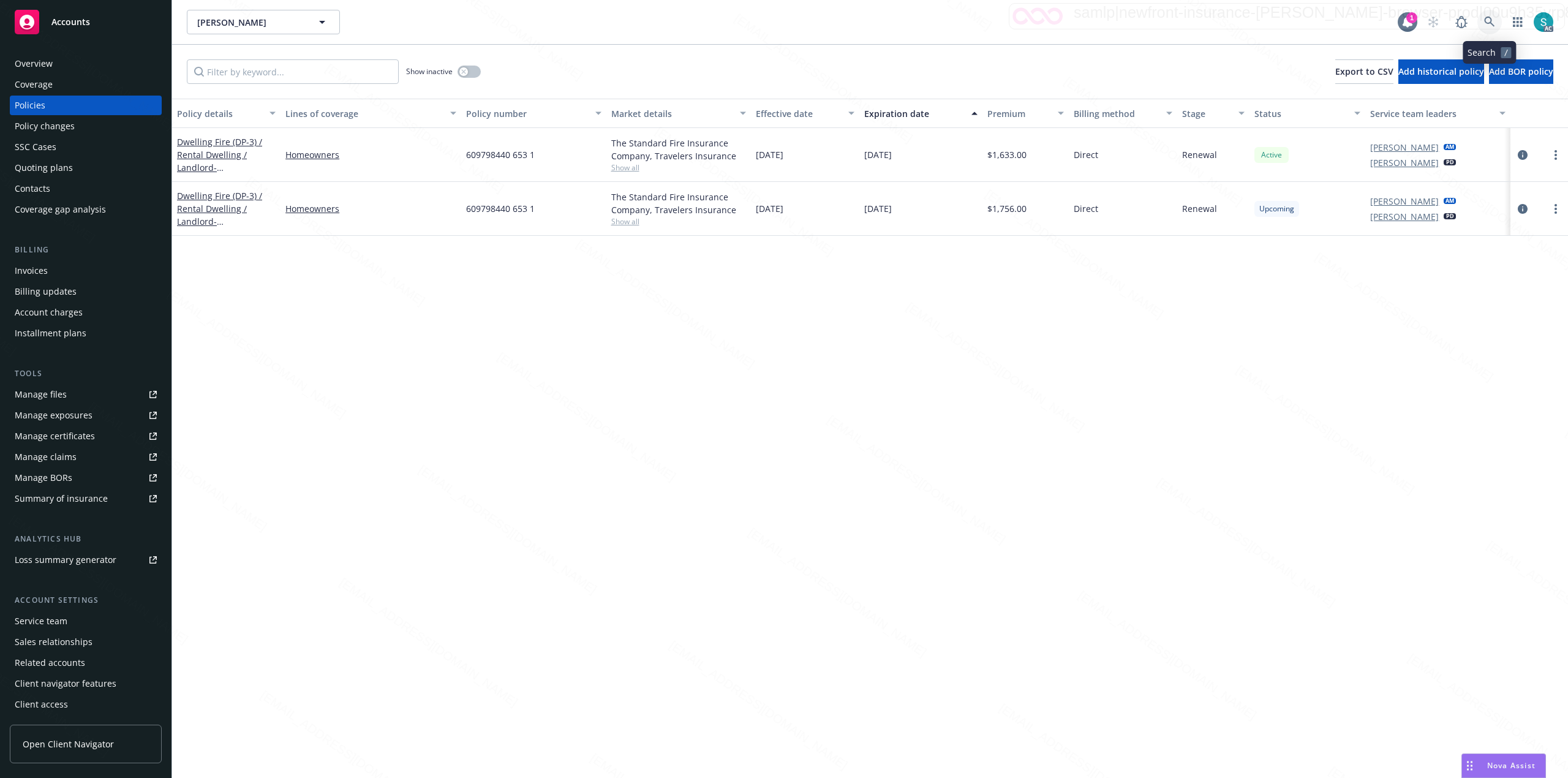
click at [1491, 19] on icon at bounding box center [1489, 21] width 10 height 10
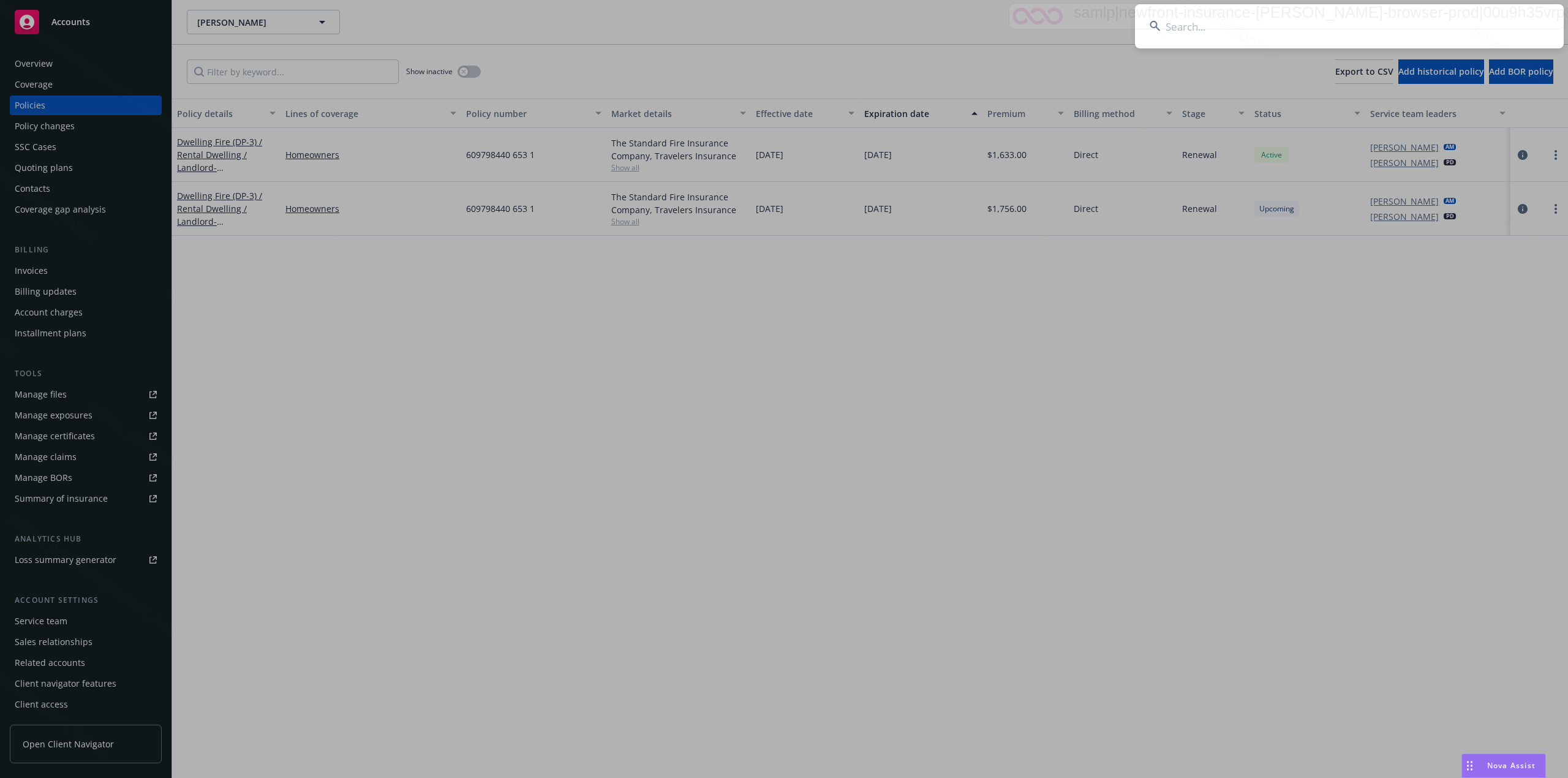
click at [1341, 19] on input at bounding box center [1349, 27] width 429 height 45
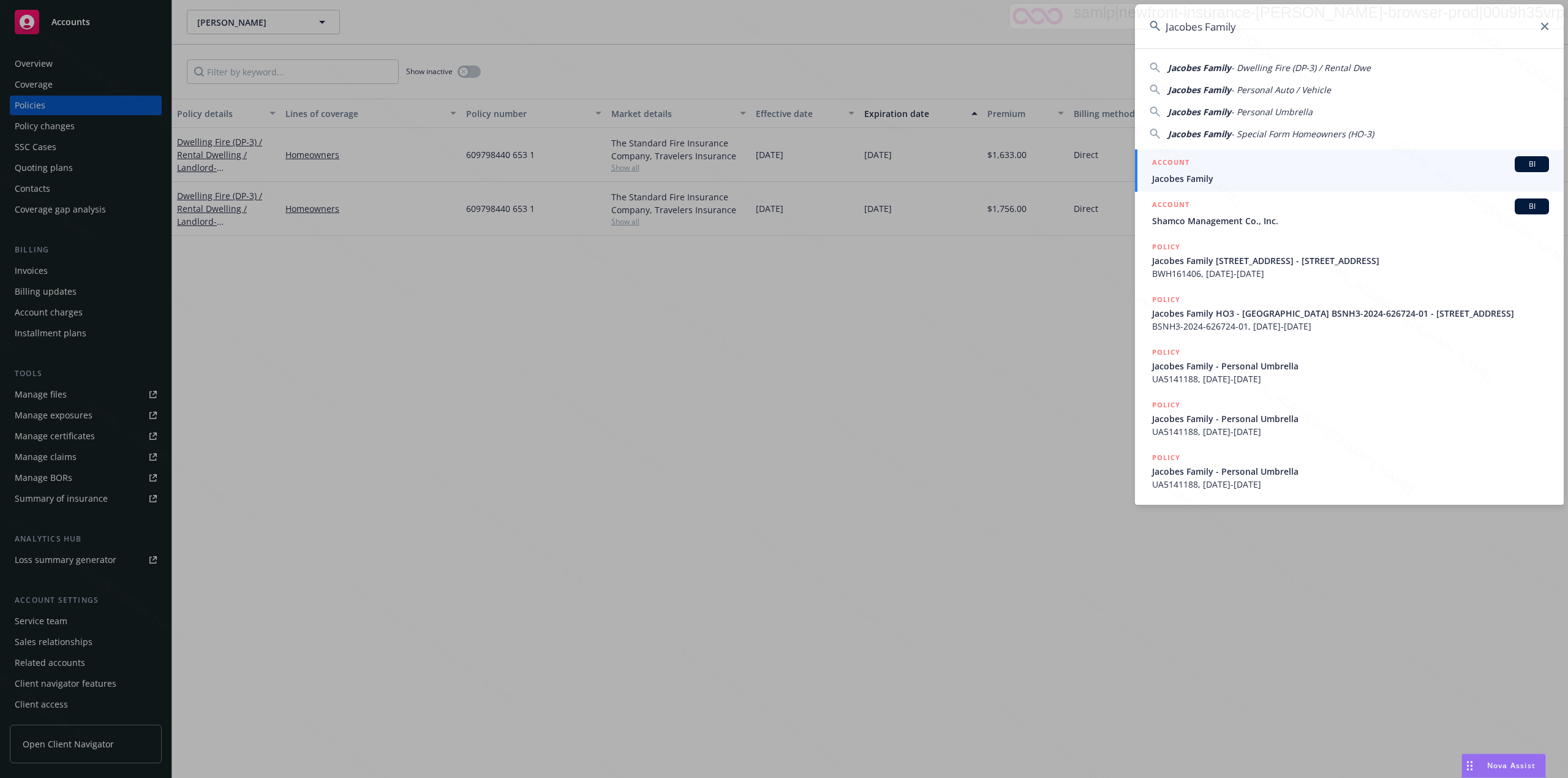
type input "Jacobes Family"
click at [1218, 174] on span "Jacobes Family" at bounding box center [1351, 179] width 397 height 13
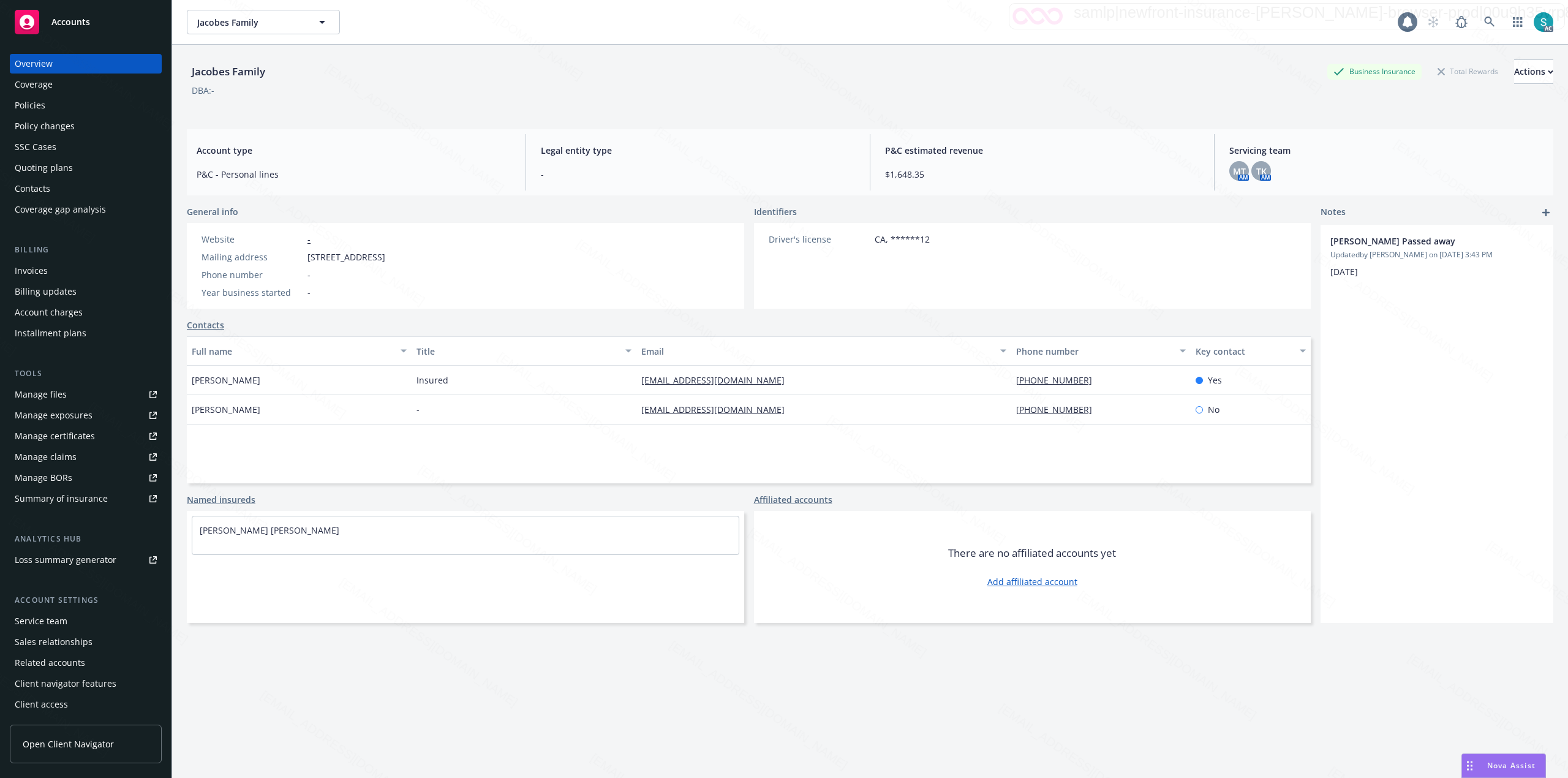
click at [34, 107] on div "Policies" at bounding box center [30, 105] width 31 height 19
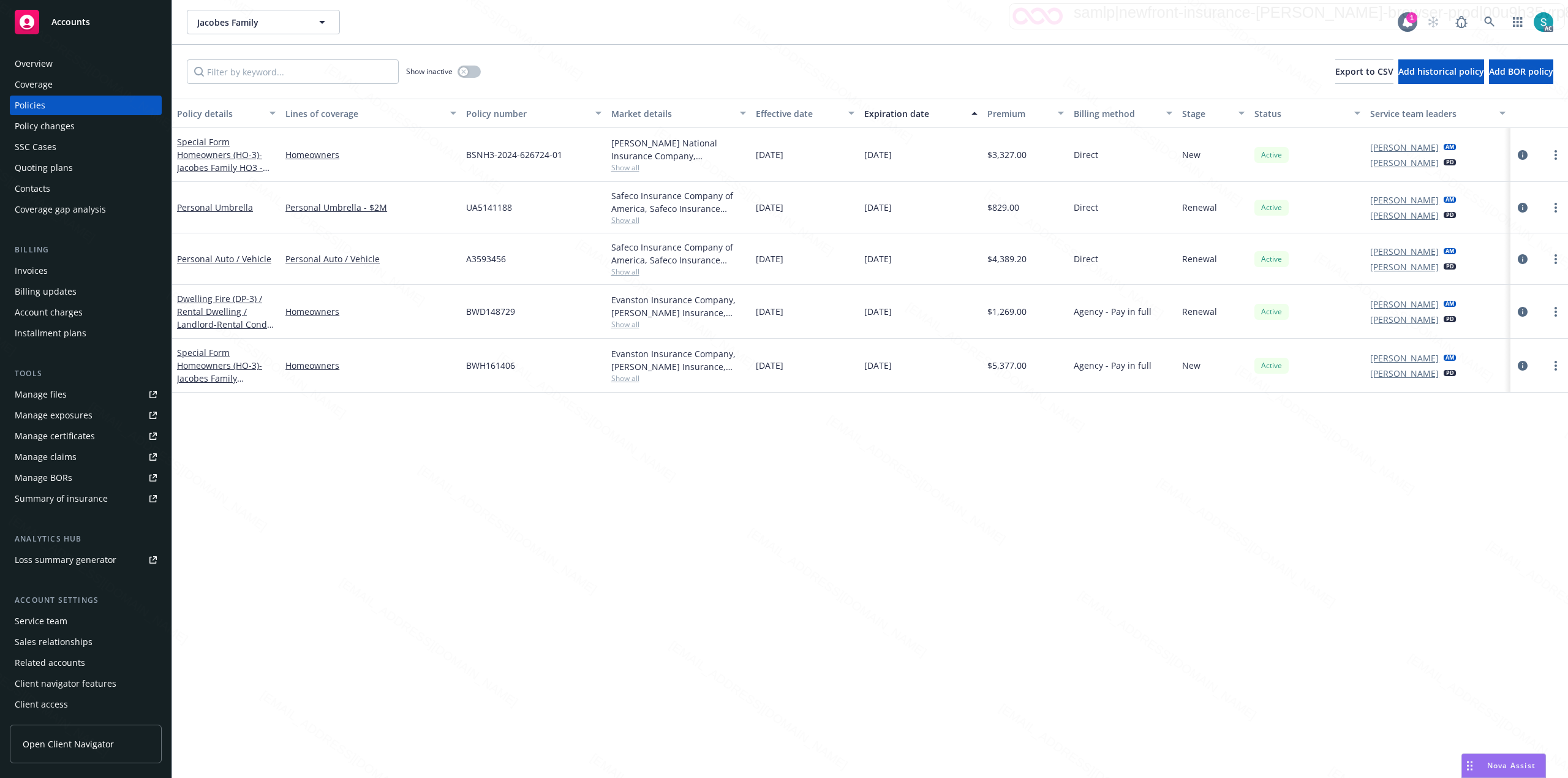
click at [61, 263] on div "Invoices" at bounding box center [85, 270] width 142 height 19
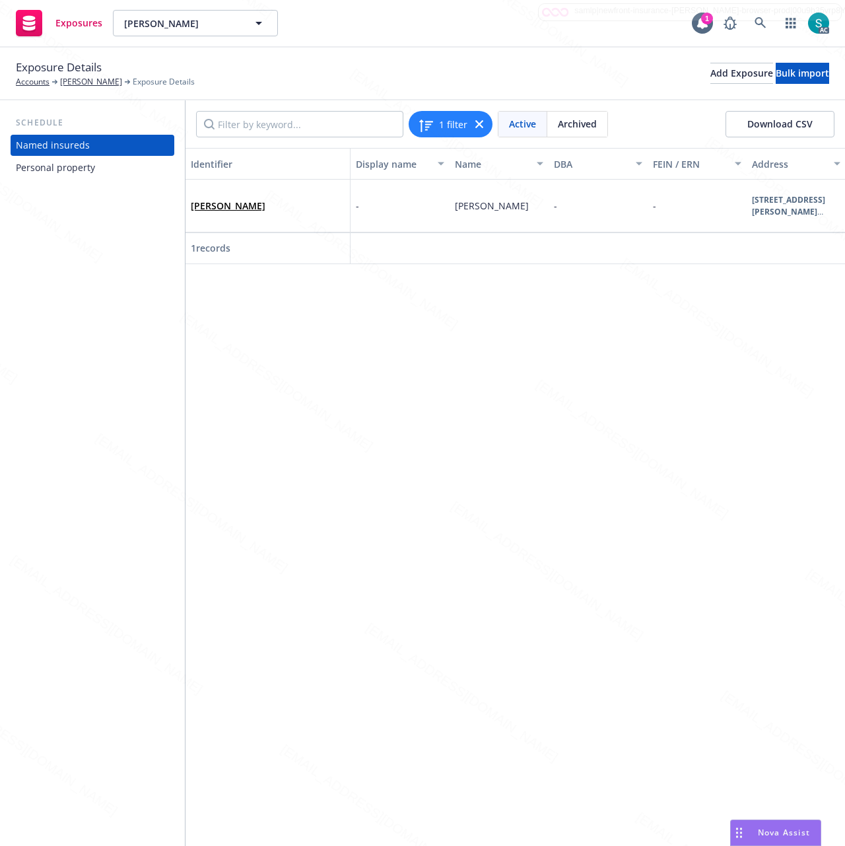
click at [90, 170] on div "Personal property" at bounding box center [55, 167] width 79 height 21
